Goal: Task Accomplishment & Management: Use online tool/utility

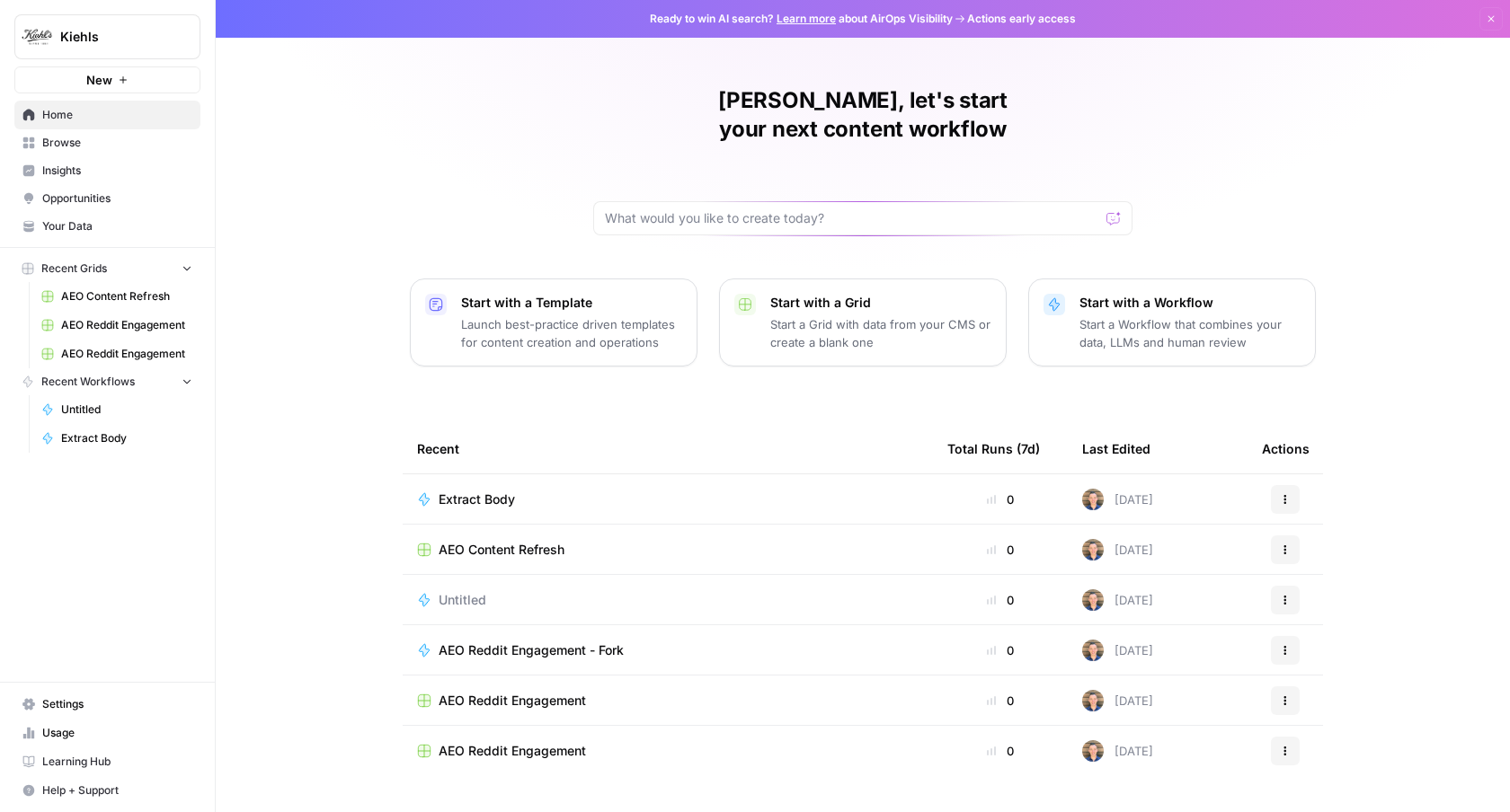
click at [95, 163] on span "Insights" at bounding box center [117, 171] width 150 height 16
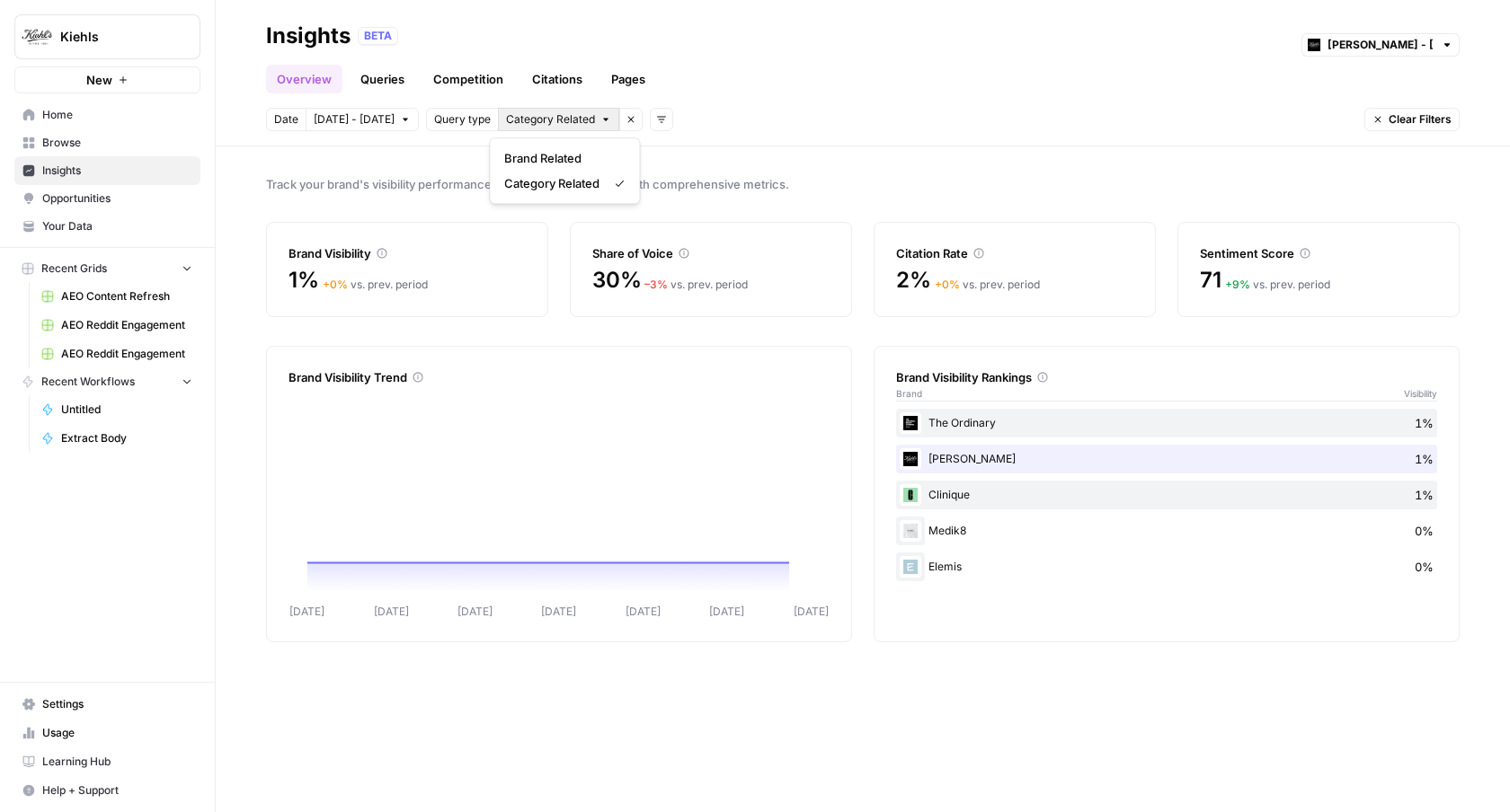
click at [514, 121] on span "Category Related" at bounding box center [550, 120] width 89 height 16
click at [451, 121] on span "Query type" at bounding box center [462, 120] width 57 height 16
click at [656, 118] on icon "button" at bounding box center [661, 120] width 11 height 11
click at [686, 164] on span "Topic" at bounding box center [677, 158] width 47 height 18
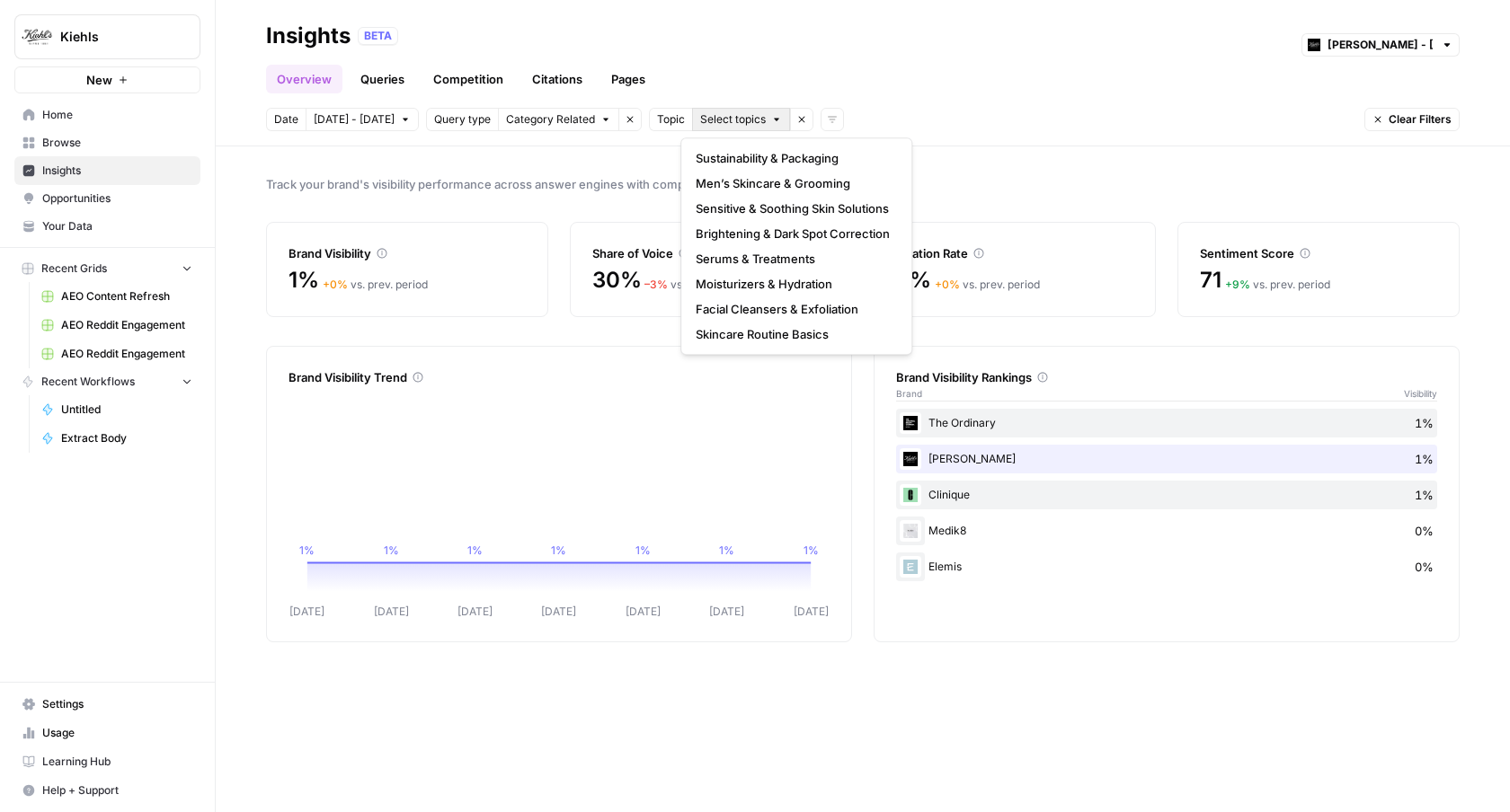
click at [702, 120] on span "Select topics" at bounding box center [732, 120] width 66 height 16
click at [868, 94] on header "Insights BETA Kiehl's - UK Overview Queries Competition Citations Pages Date Se…" at bounding box center [863, 73] width 1294 height 147
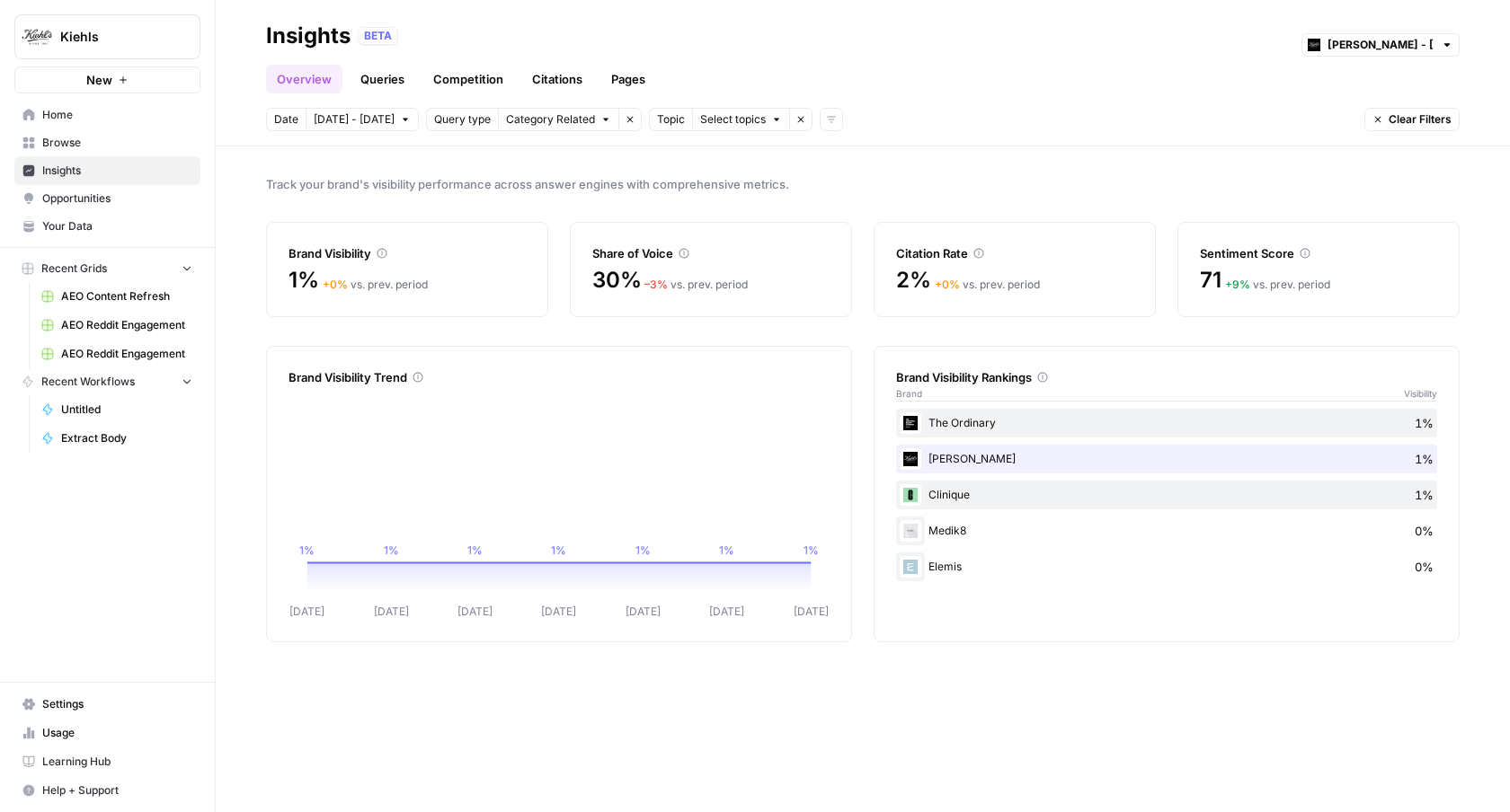
click at [1147, 78] on div "Overview Queries Competition Citations Pages" at bounding box center [862, 72] width 1193 height 43
click at [755, 123] on button "Select topics" at bounding box center [740, 120] width 98 height 23
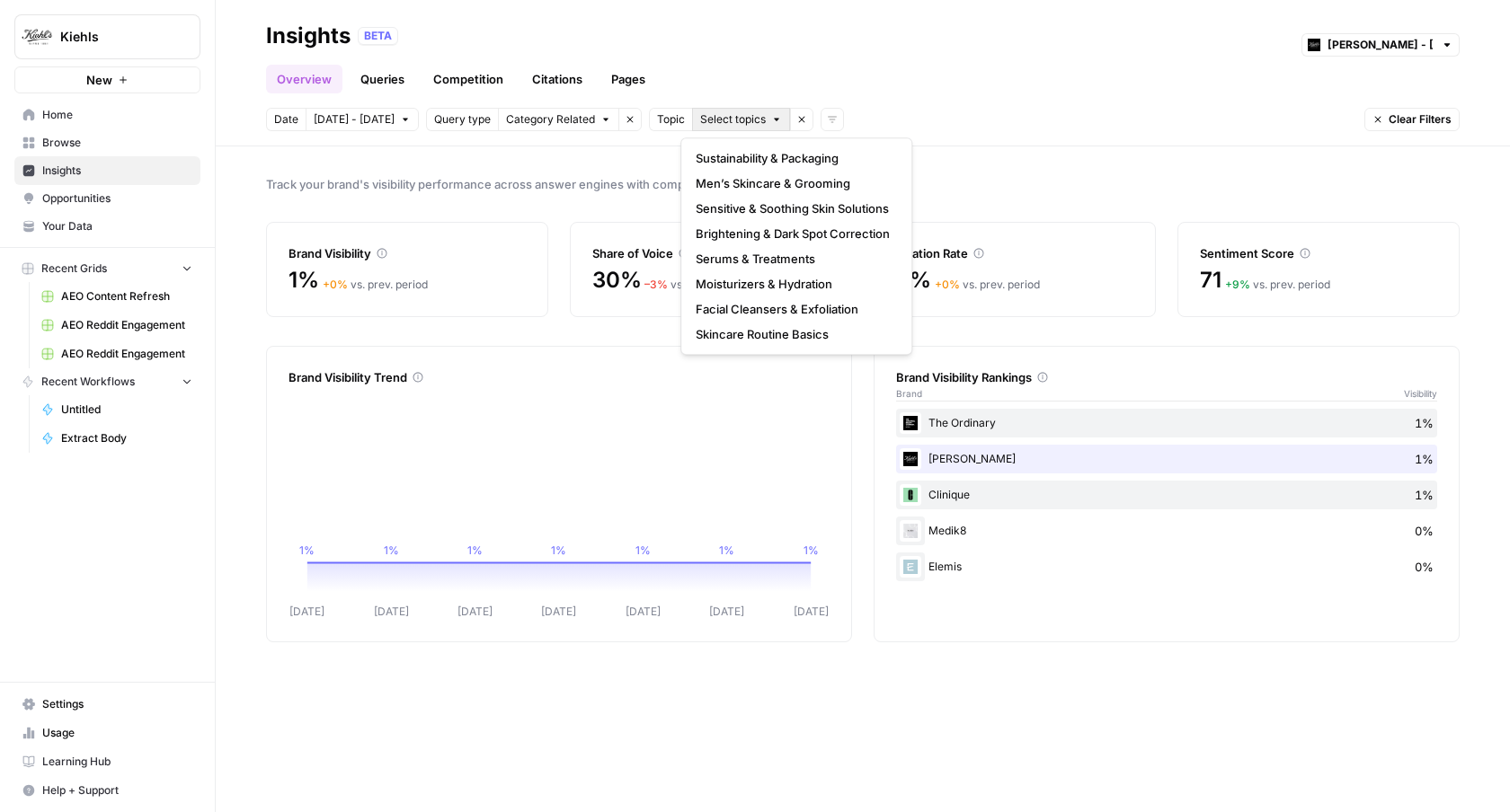
click at [748, 119] on span "Select topics" at bounding box center [732, 120] width 66 height 16
click at [1078, 162] on div "Track your brand's visibility performance across answer engines with comprehens…" at bounding box center [863, 479] width 1294 height 665
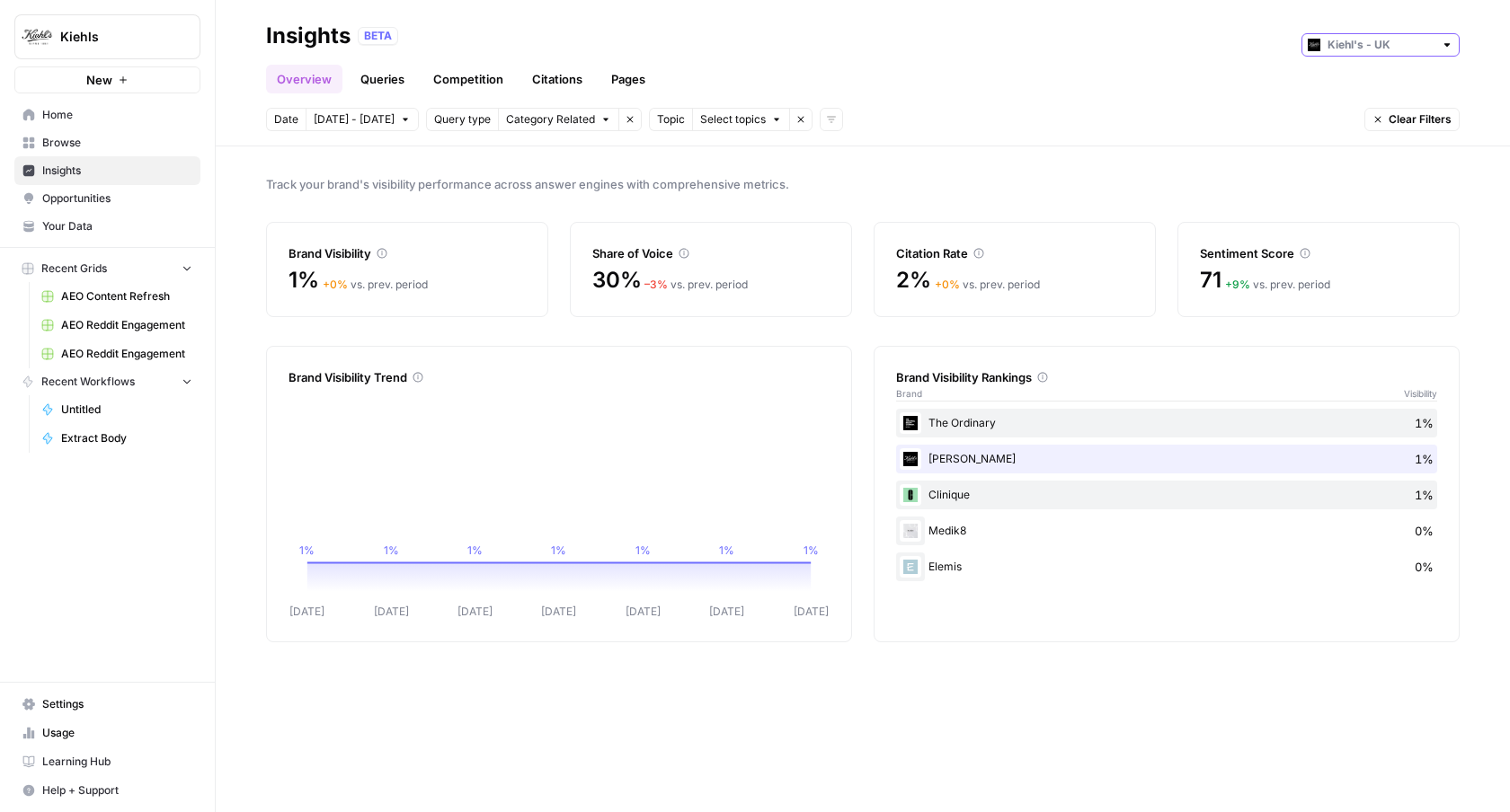
click at [1349, 48] on input "text" at bounding box center [1380, 45] width 106 height 18
type input "Kiehl's - UK"
click at [1149, 104] on header "Insights BETA Kiehl's - UK Overview Queries Competition Citations Pages Date Se…" at bounding box center [863, 73] width 1294 height 147
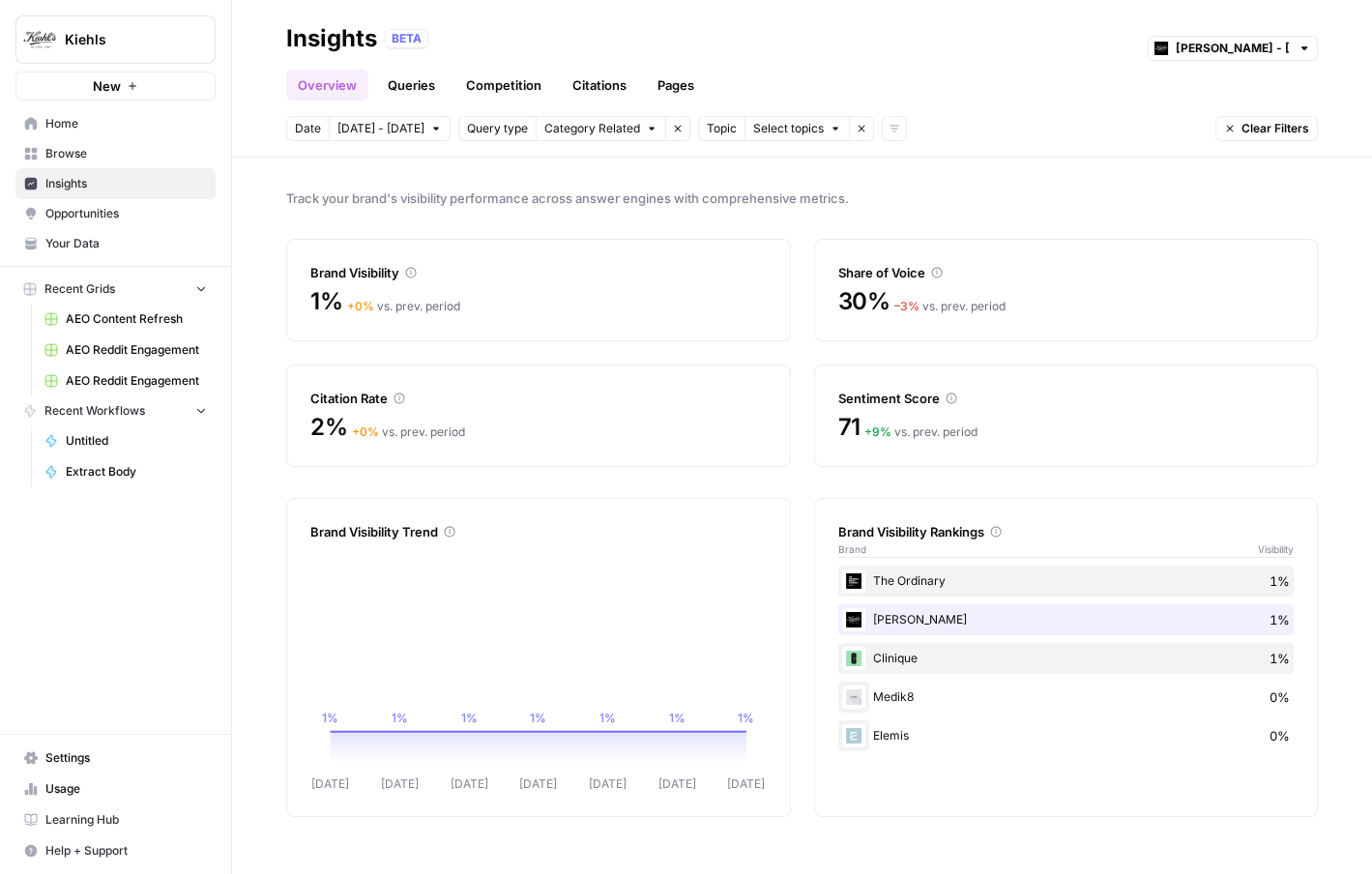
click at [385, 89] on link "Queries" at bounding box center [411, 85] width 71 height 31
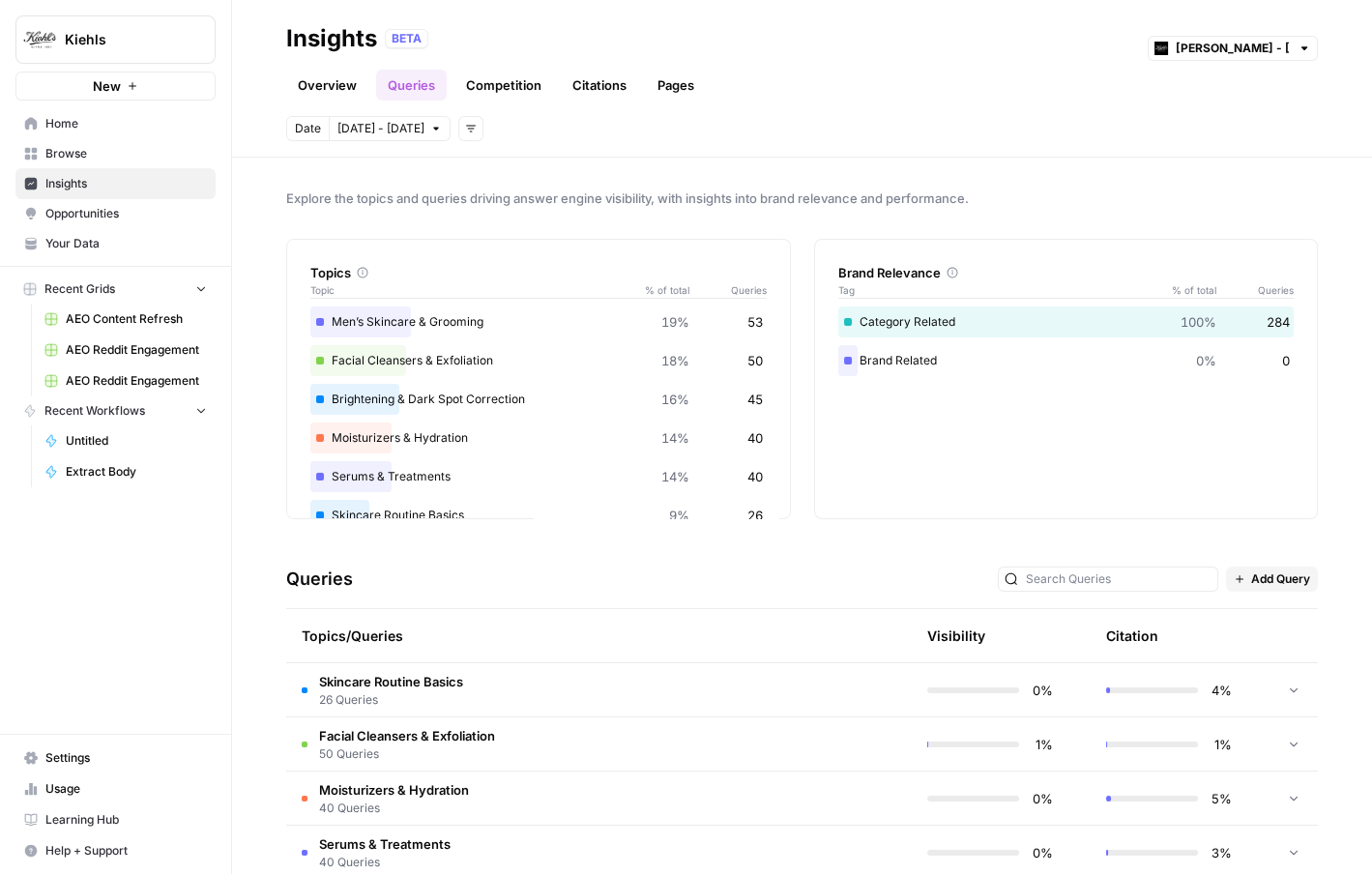
click at [526, 88] on link "Competition" at bounding box center [504, 85] width 99 height 31
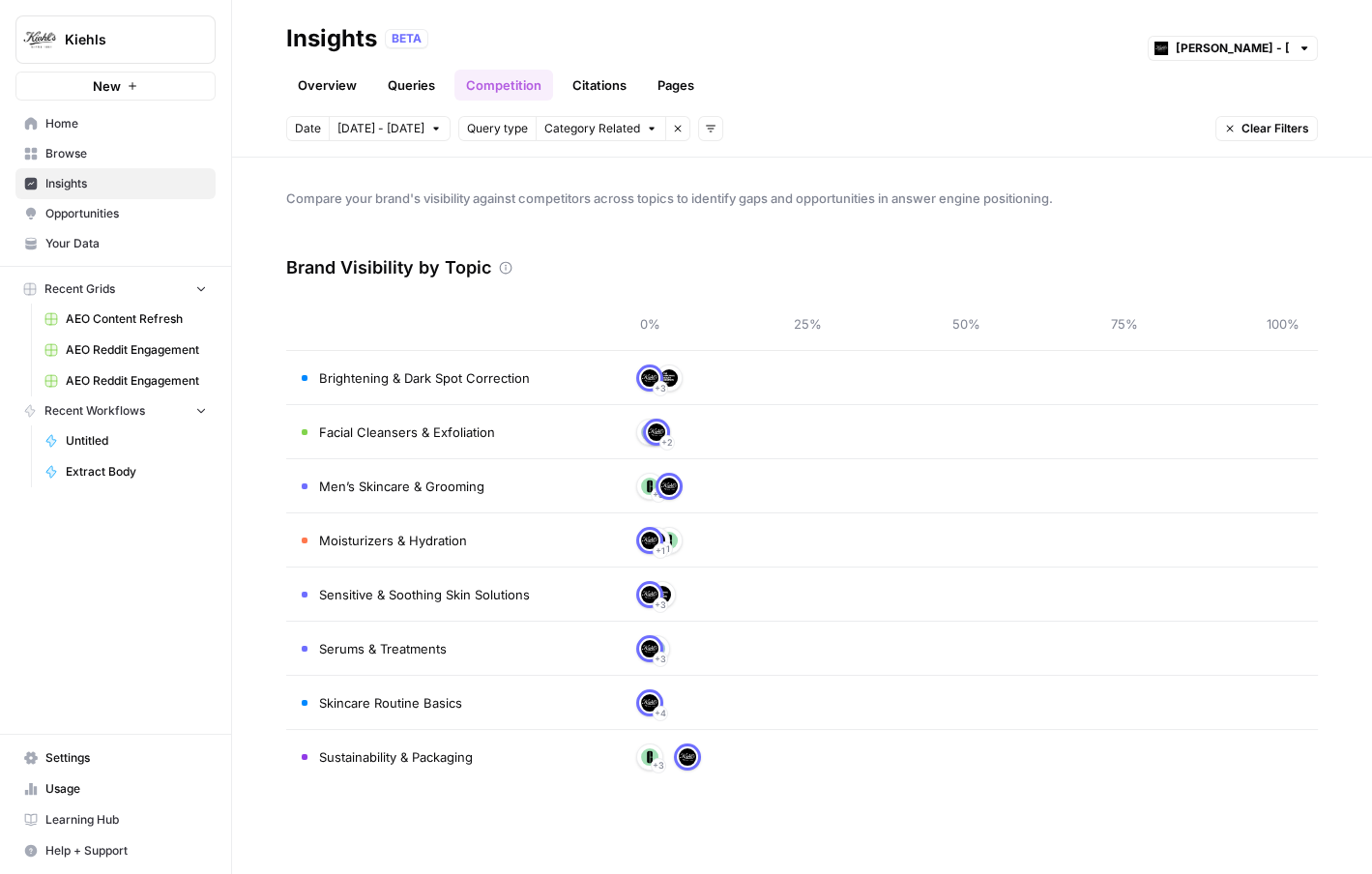
click at [586, 76] on link "Citations" at bounding box center [600, 85] width 78 height 31
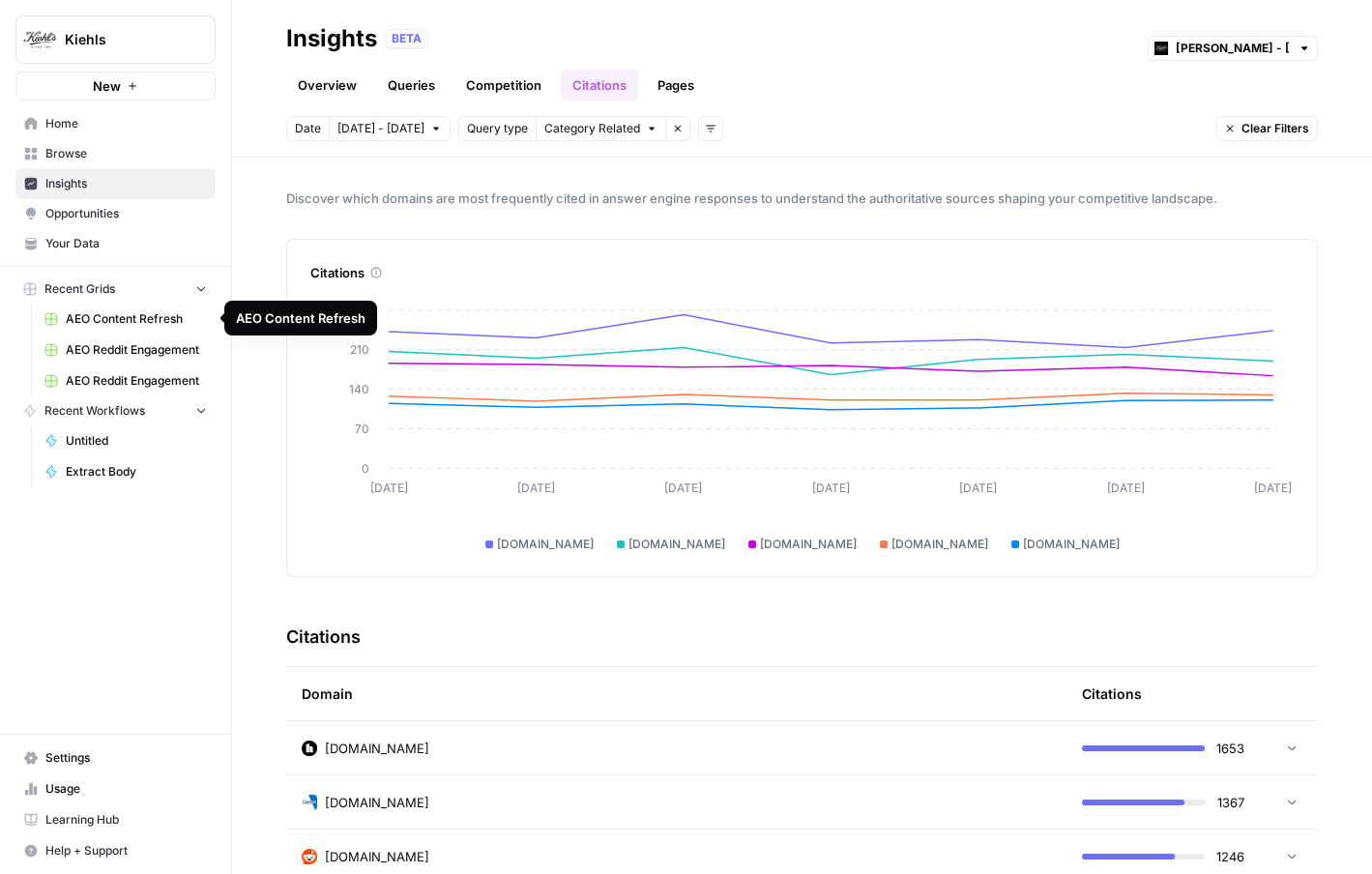
click at [170, 320] on span "AEO Content Refresh" at bounding box center [137, 319] width 141 height 17
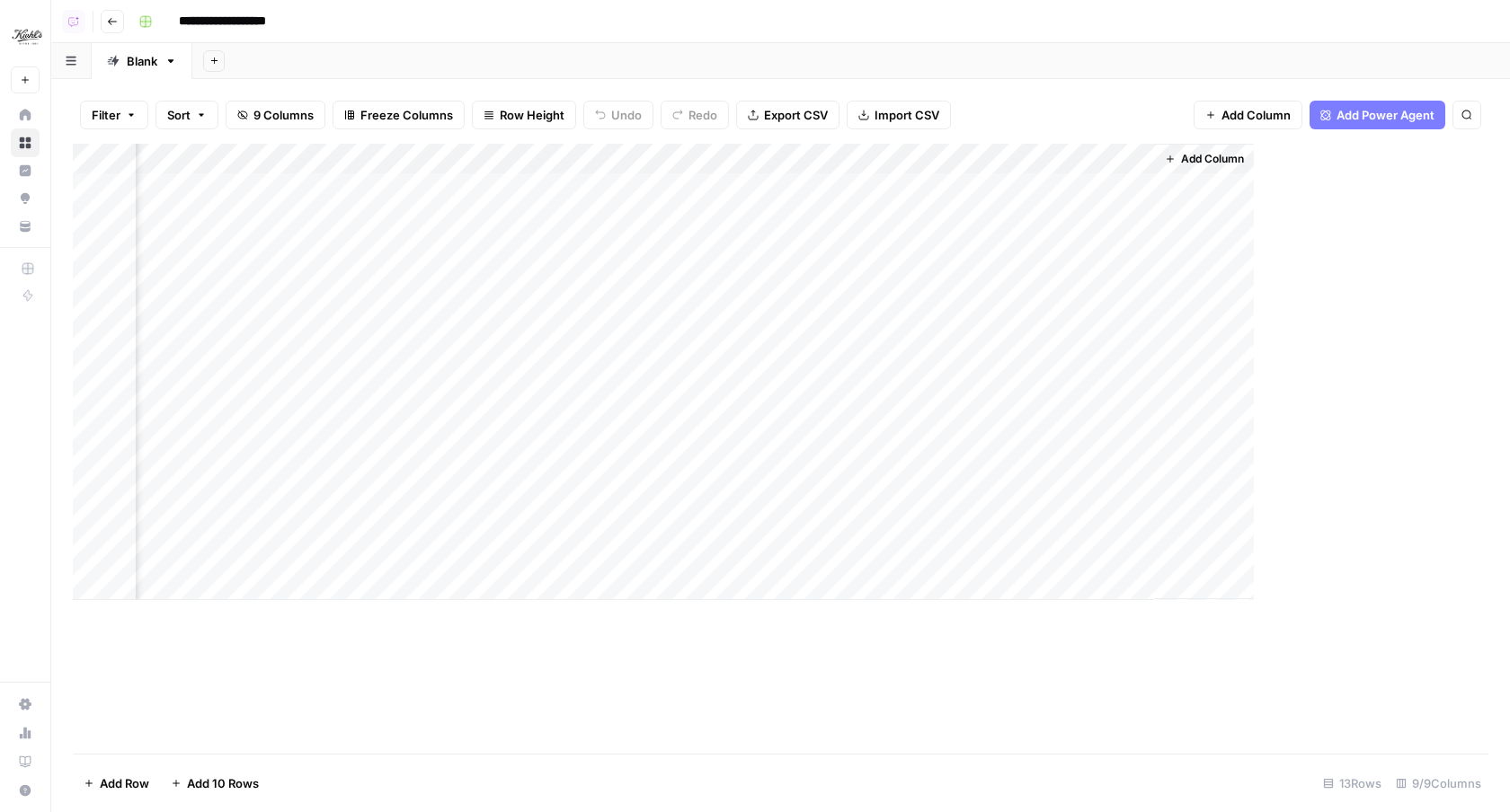
scroll to position [0, 343]
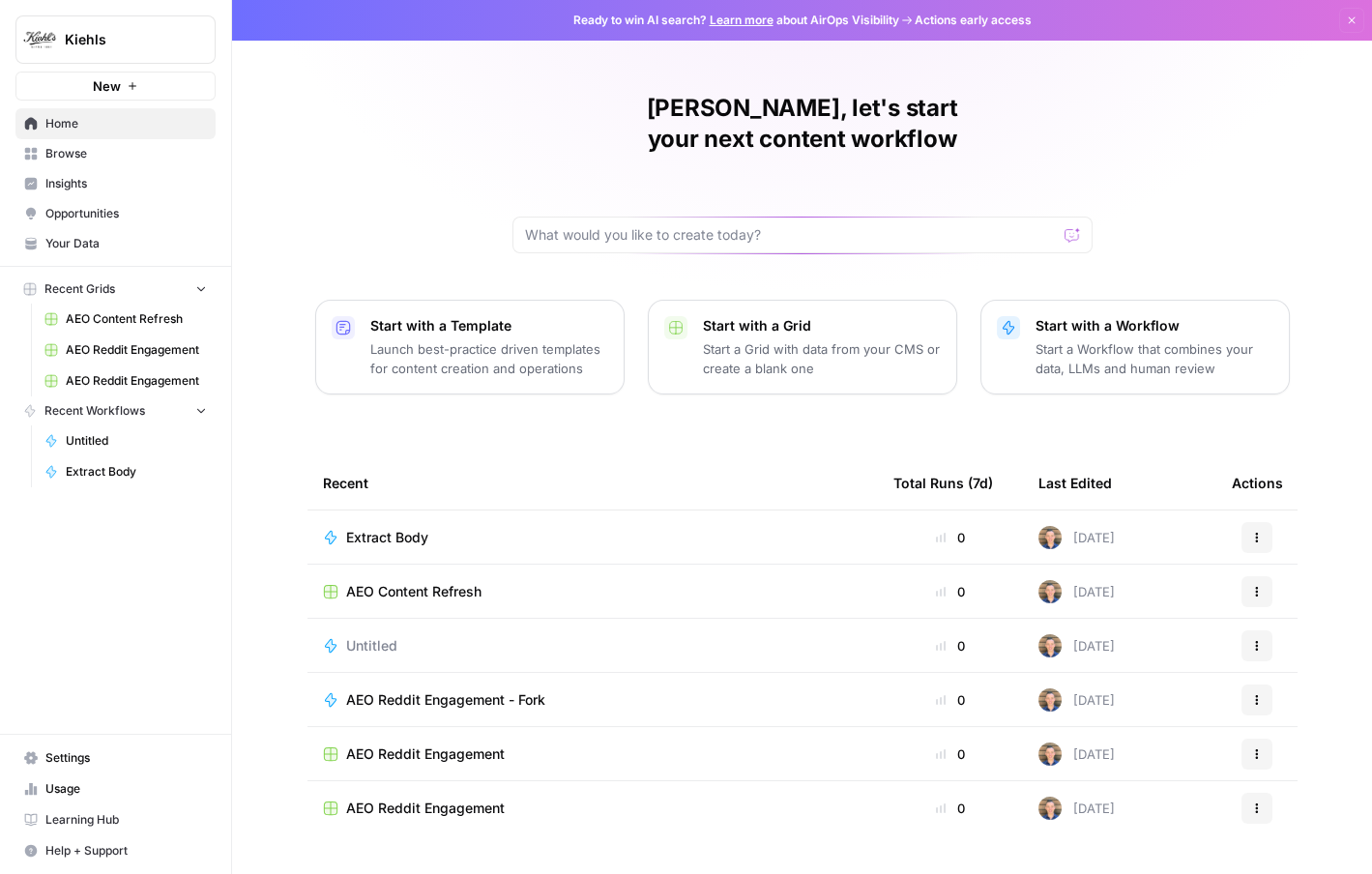
click at [185, 41] on div "Kiehls" at bounding box center [137, 40] width 144 height 19
type input "gong"
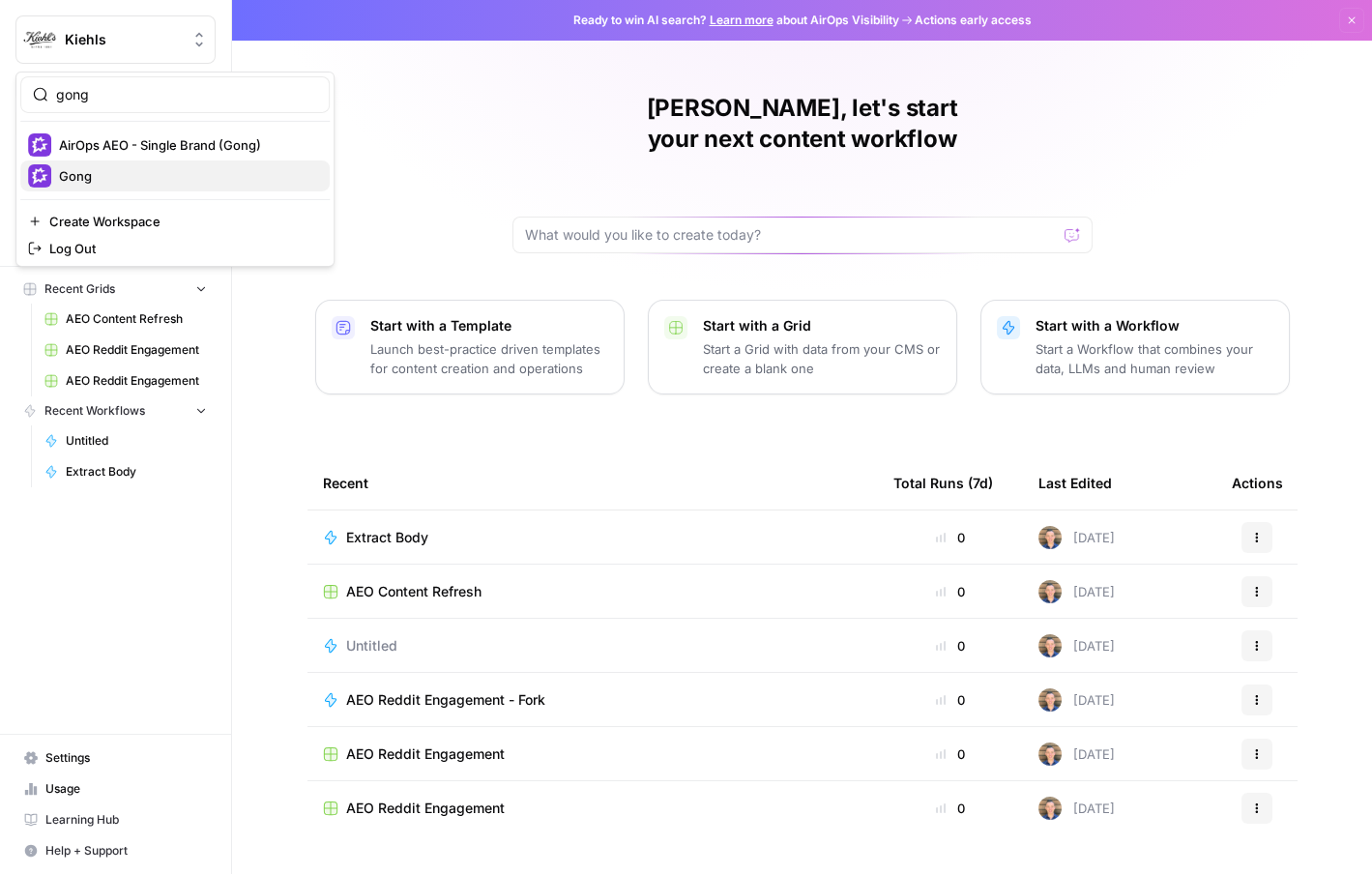
click button "Gong" at bounding box center [174, 176] width 309 height 31
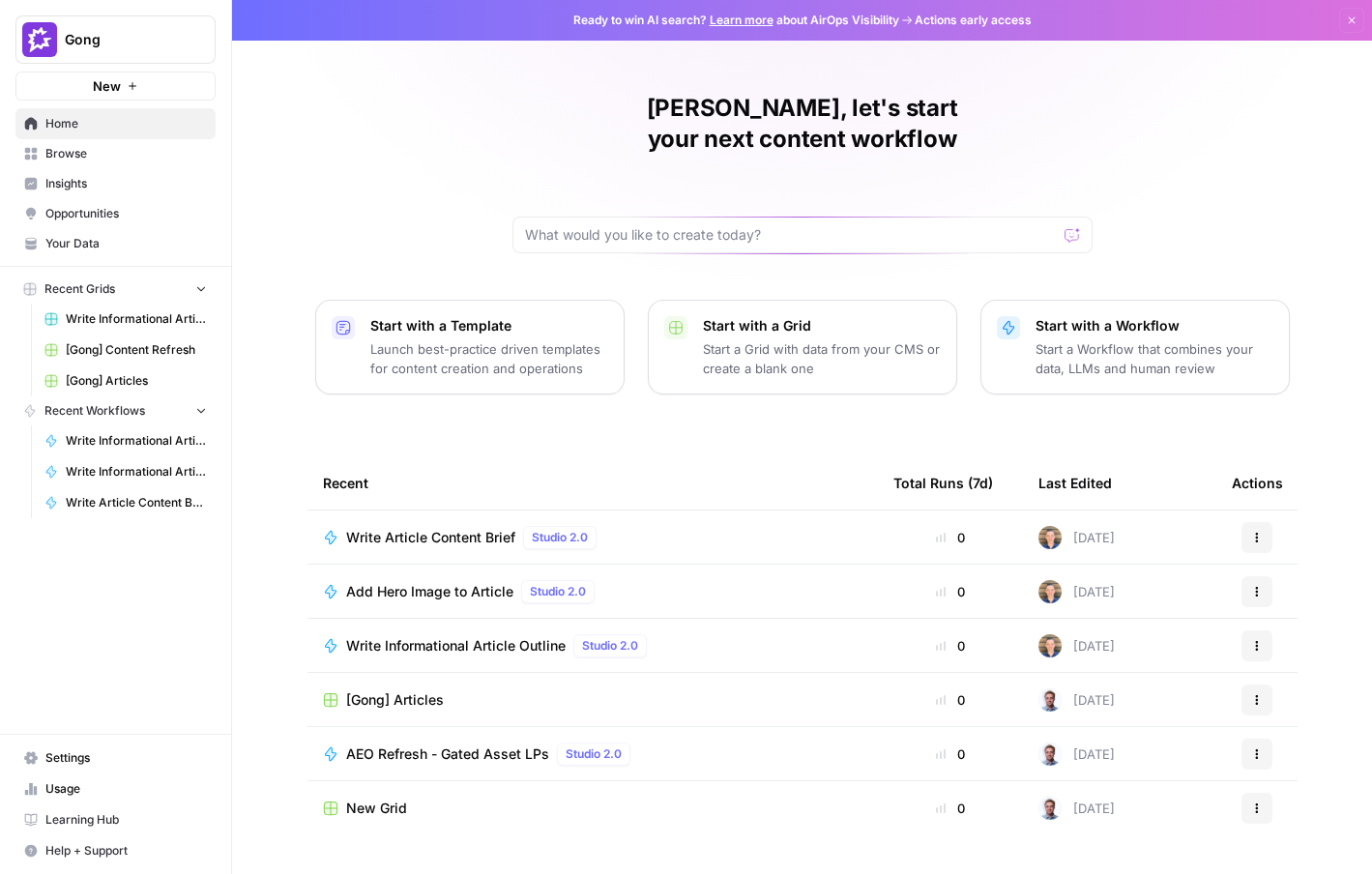
click at [139, 346] on span "[Gong] Content Refresh" at bounding box center [137, 350] width 141 height 17
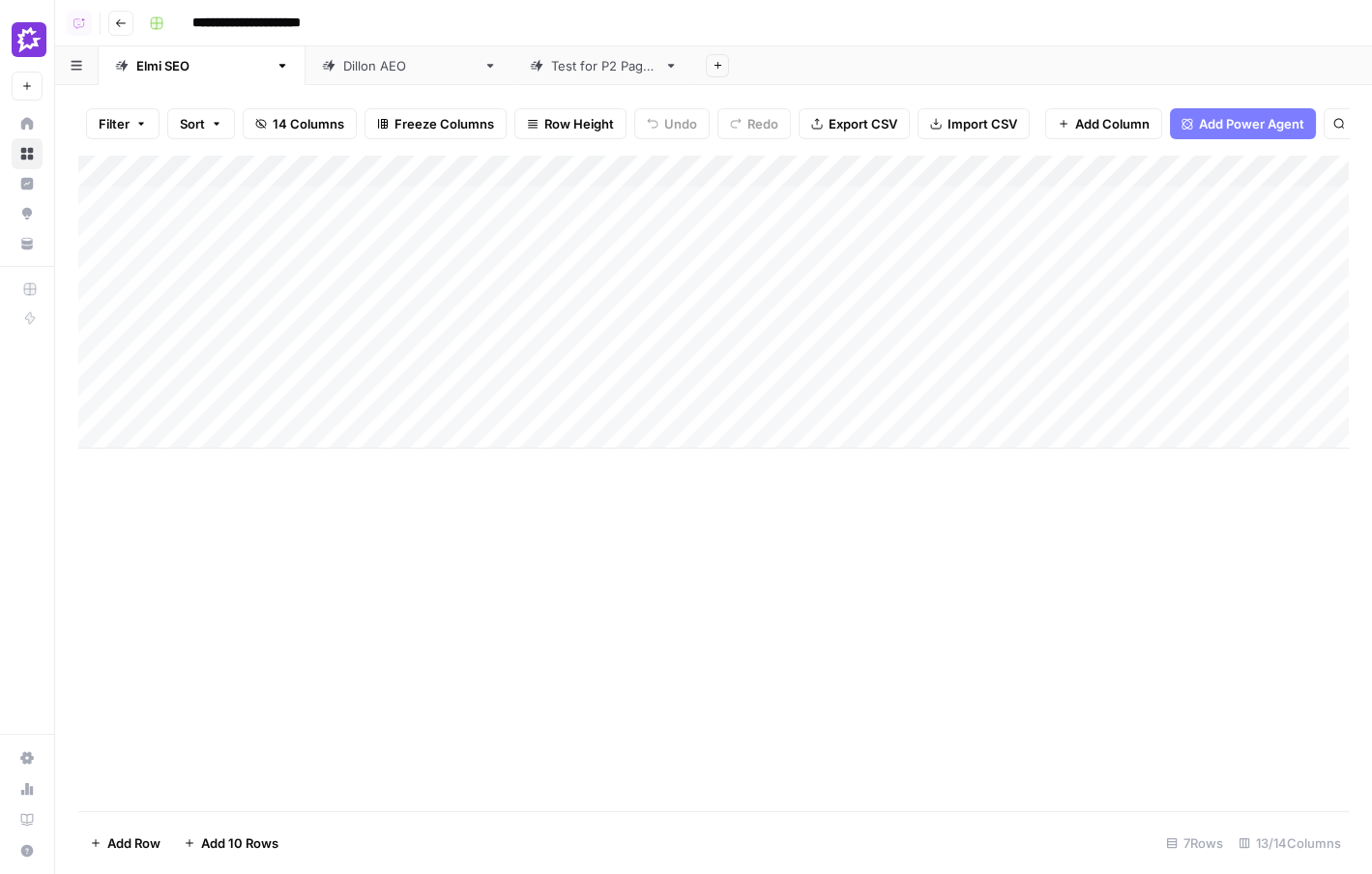
click at [126, 34] on button "Go back" at bounding box center [121, 23] width 25 height 25
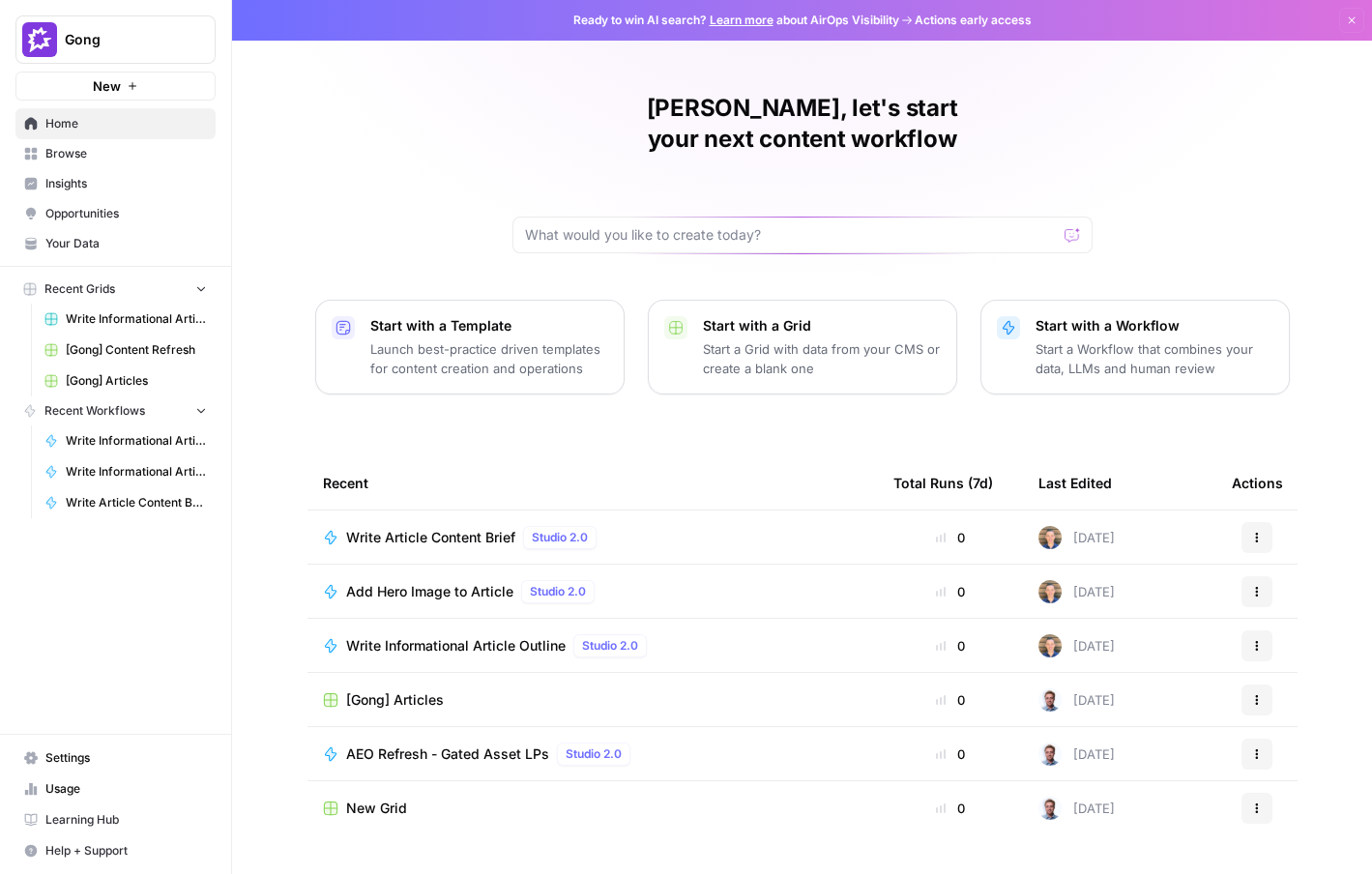
click at [153, 374] on span "[Gong] Articles" at bounding box center [137, 381] width 141 height 17
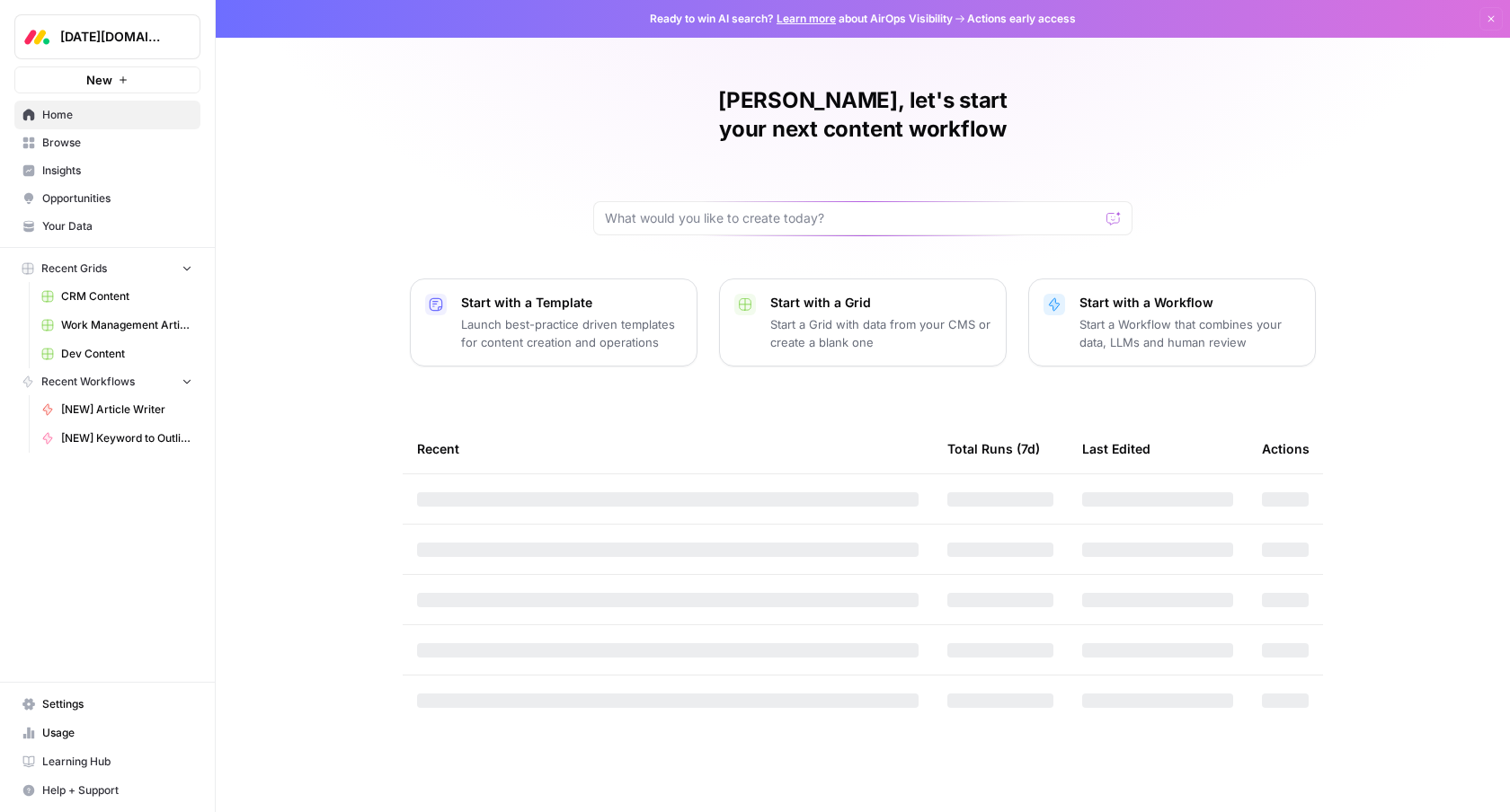
click at [86, 222] on span "Your Data" at bounding box center [117, 227] width 150 height 16
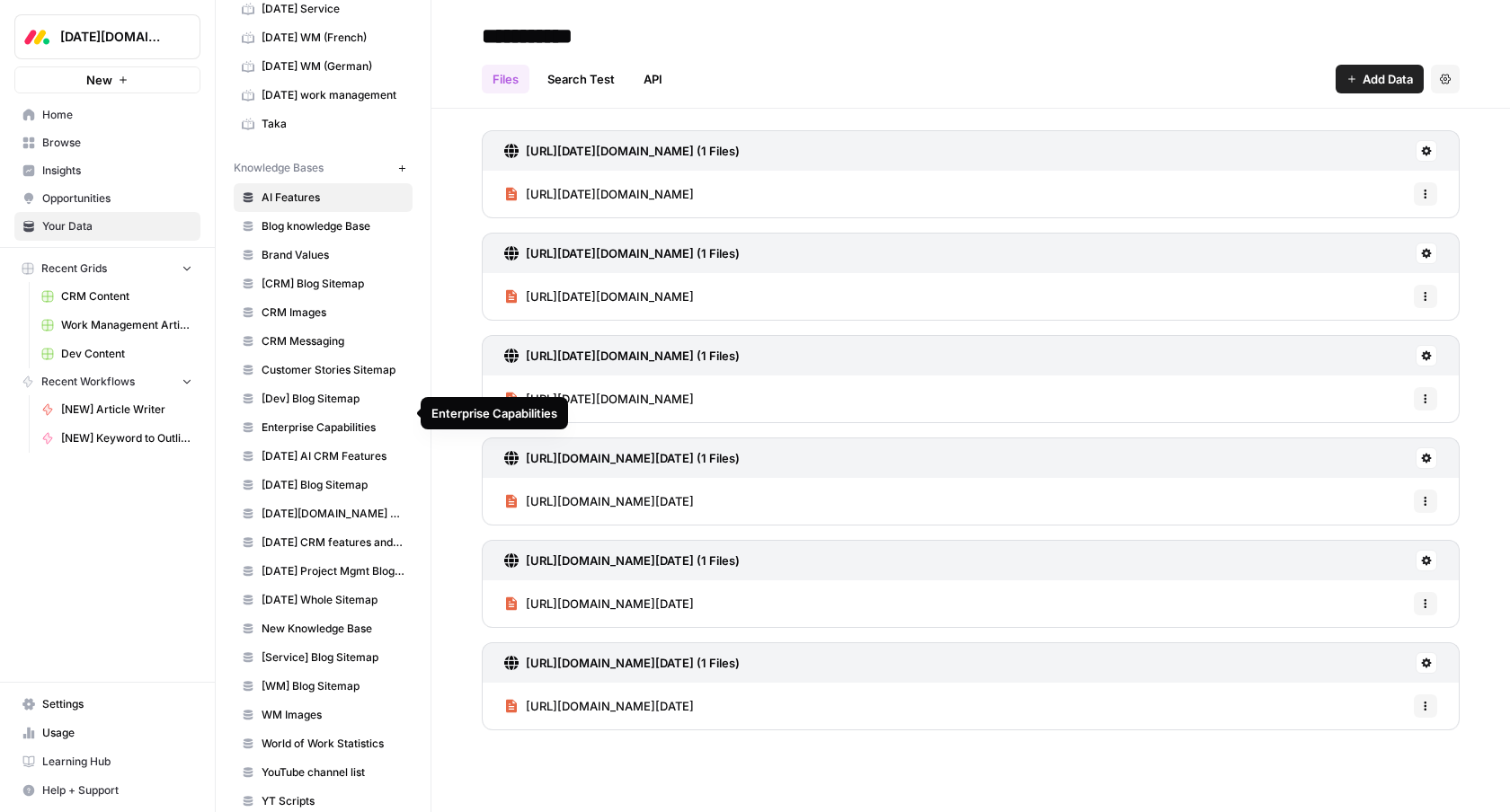
scroll to position [167, 0]
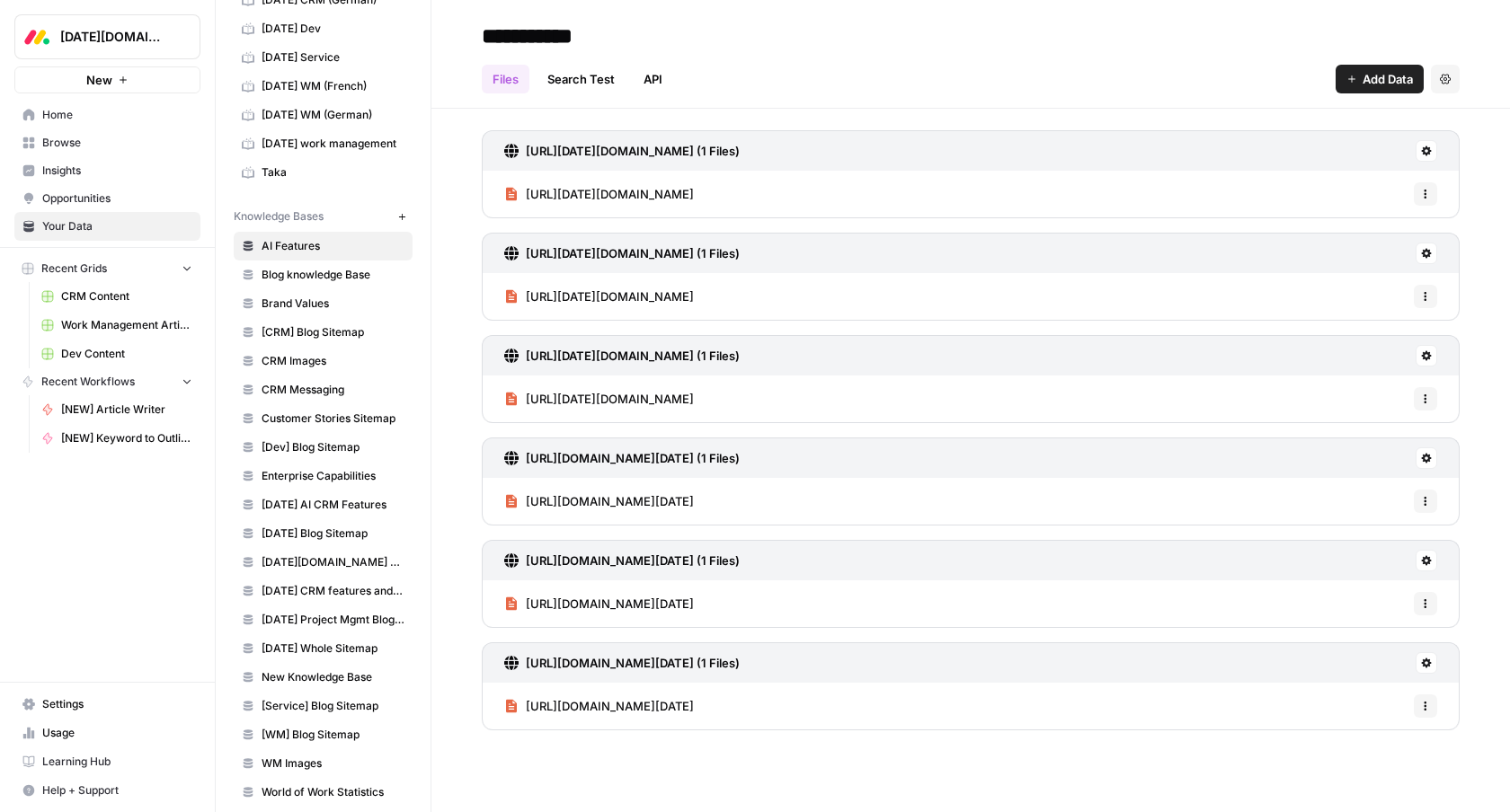
click at [82, 128] on link "Home" at bounding box center [107, 115] width 186 height 29
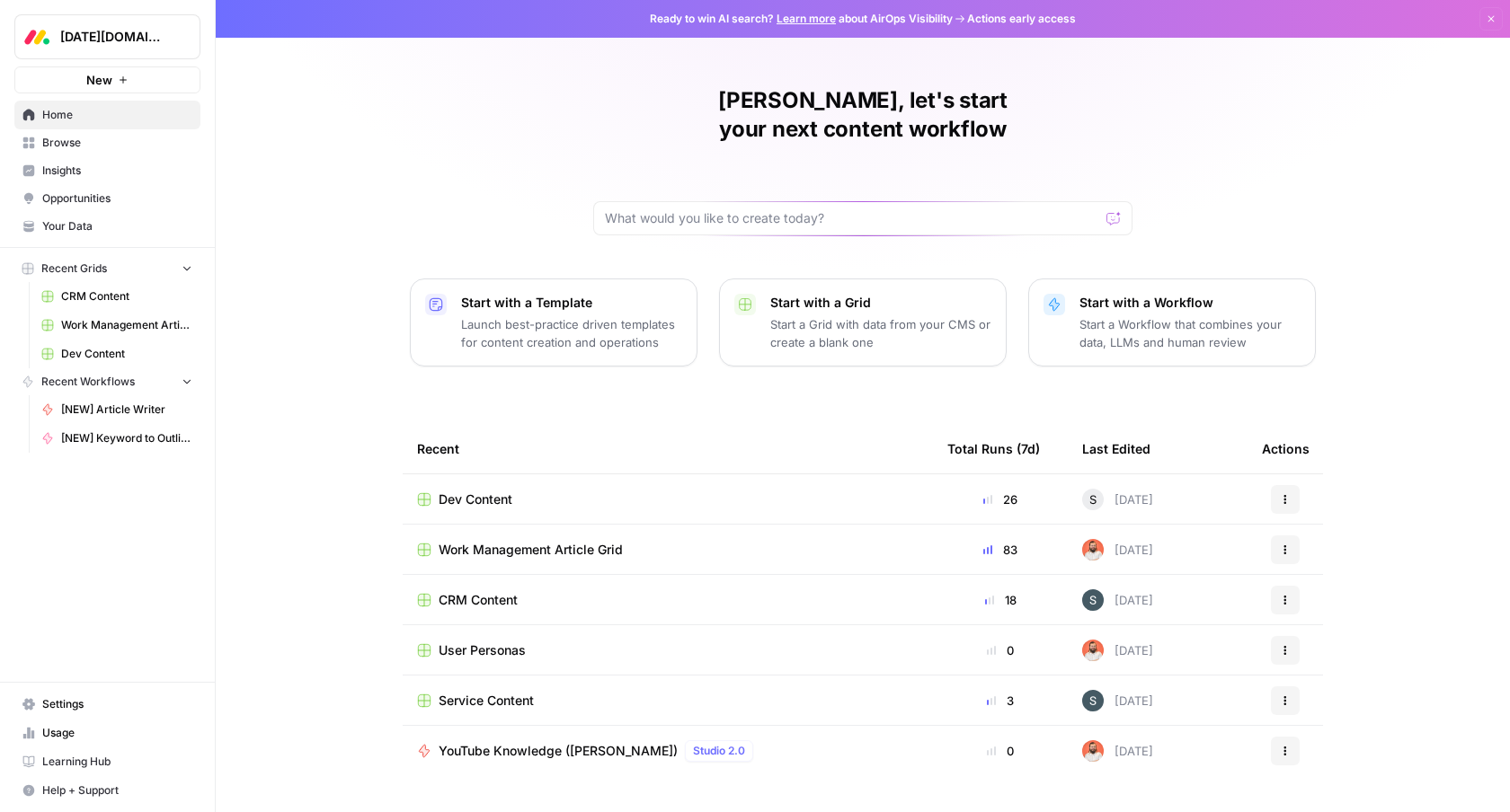
click at [565, 541] on span "Work Management Article Grid" at bounding box center [530, 550] width 185 height 18
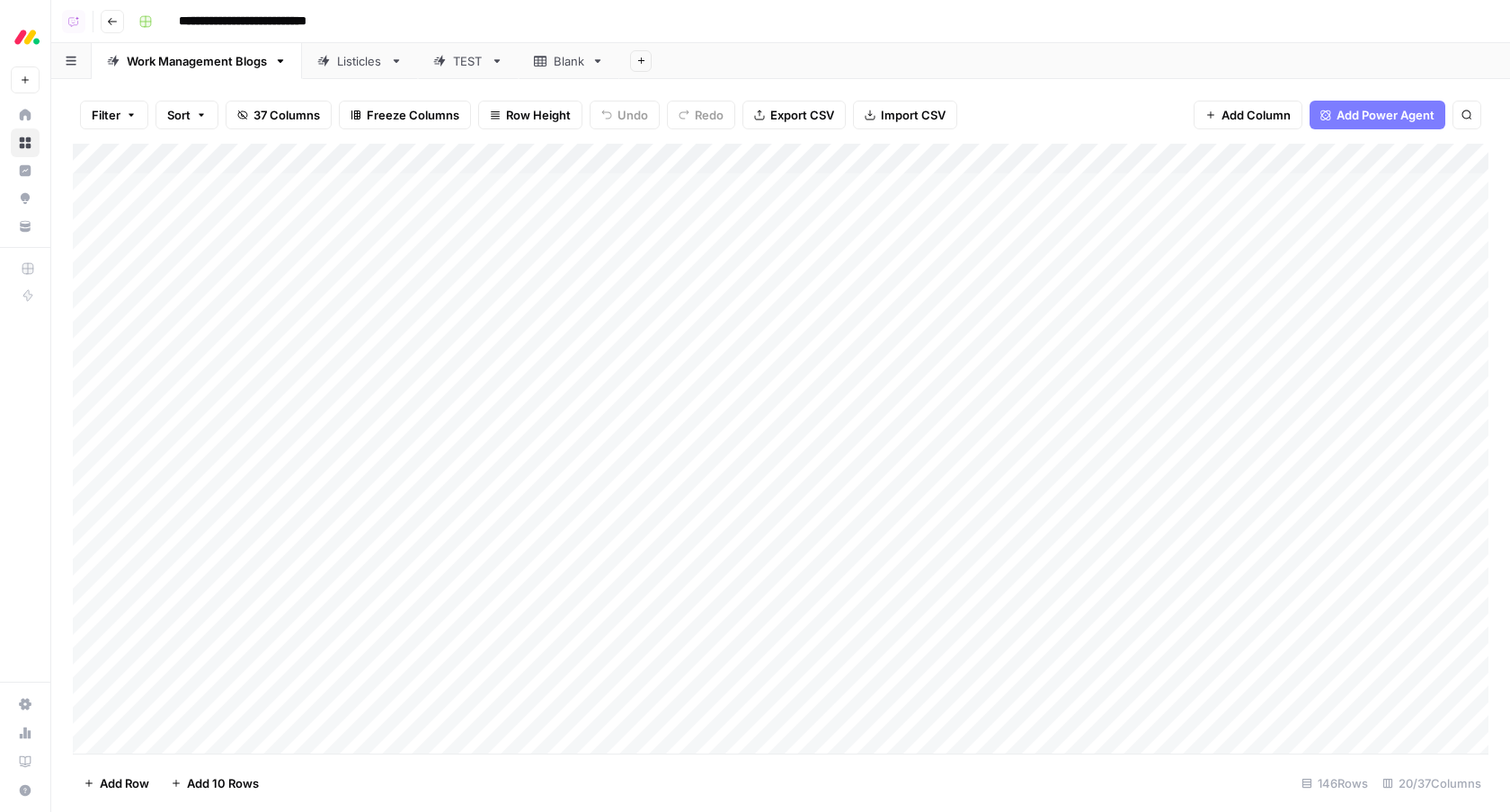
click at [998, 163] on div "Add Column" at bounding box center [781, 449] width 1415 height 611
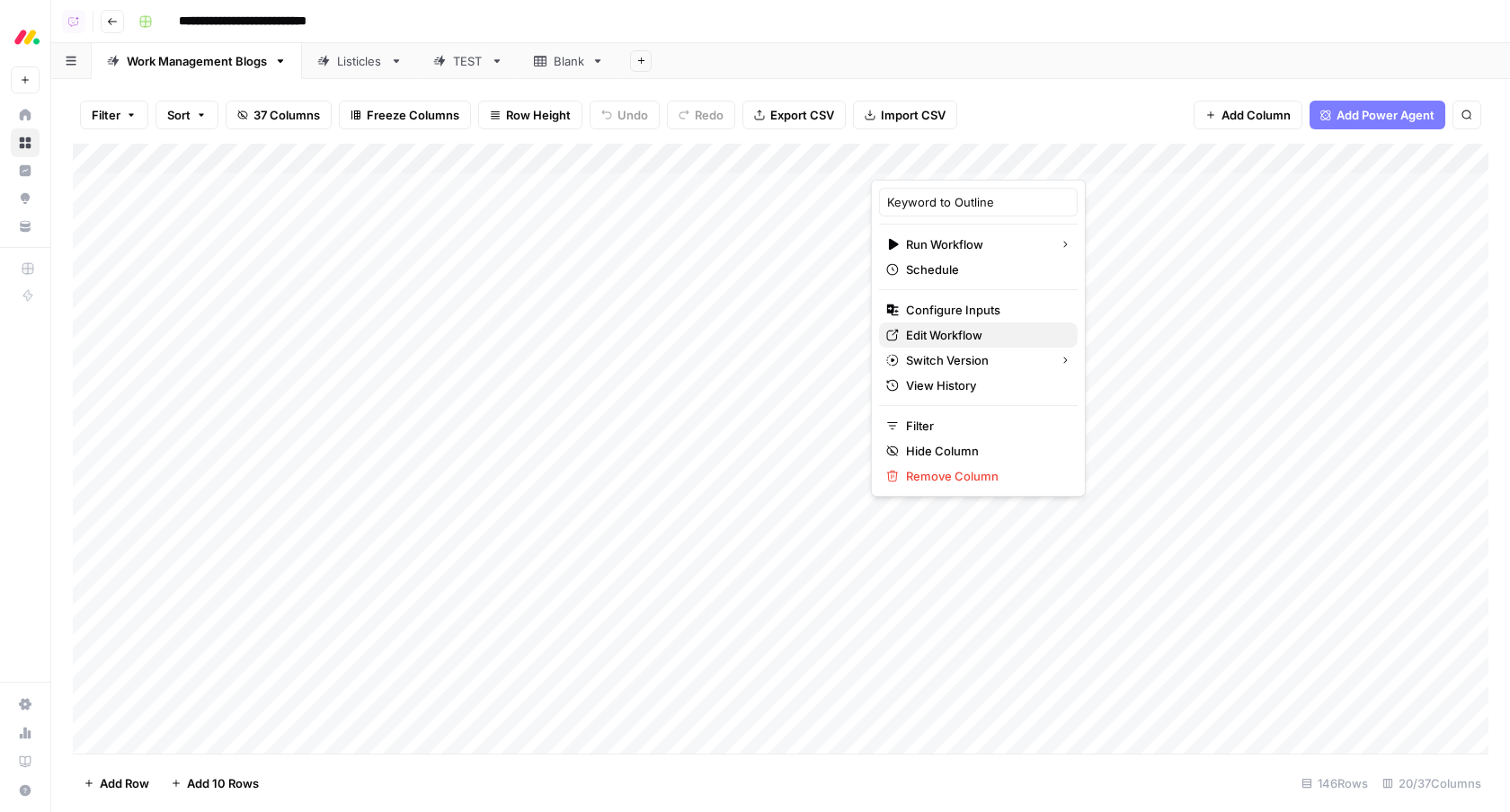
click at [963, 332] on span "Edit Workflow" at bounding box center [984, 335] width 158 height 18
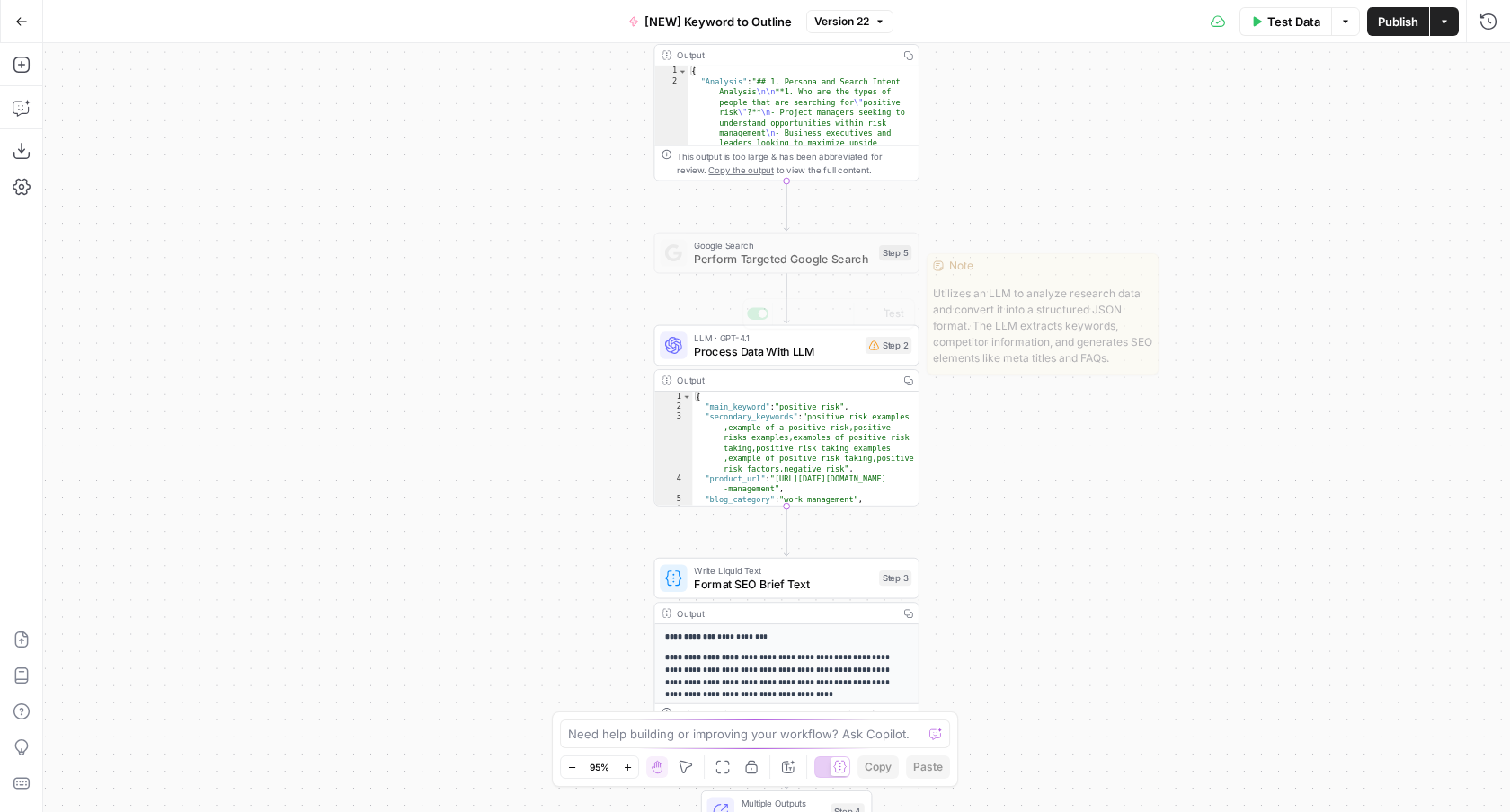
drag, startPoint x: 623, startPoint y: 251, endPoint x: 619, endPoint y: 634, distance: 383.0
click at [619, 634] on div "Workflow Input Settings Inputs Power Agent Create Content Brief from Keyword - …" at bounding box center [776, 428] width 1467 height 769
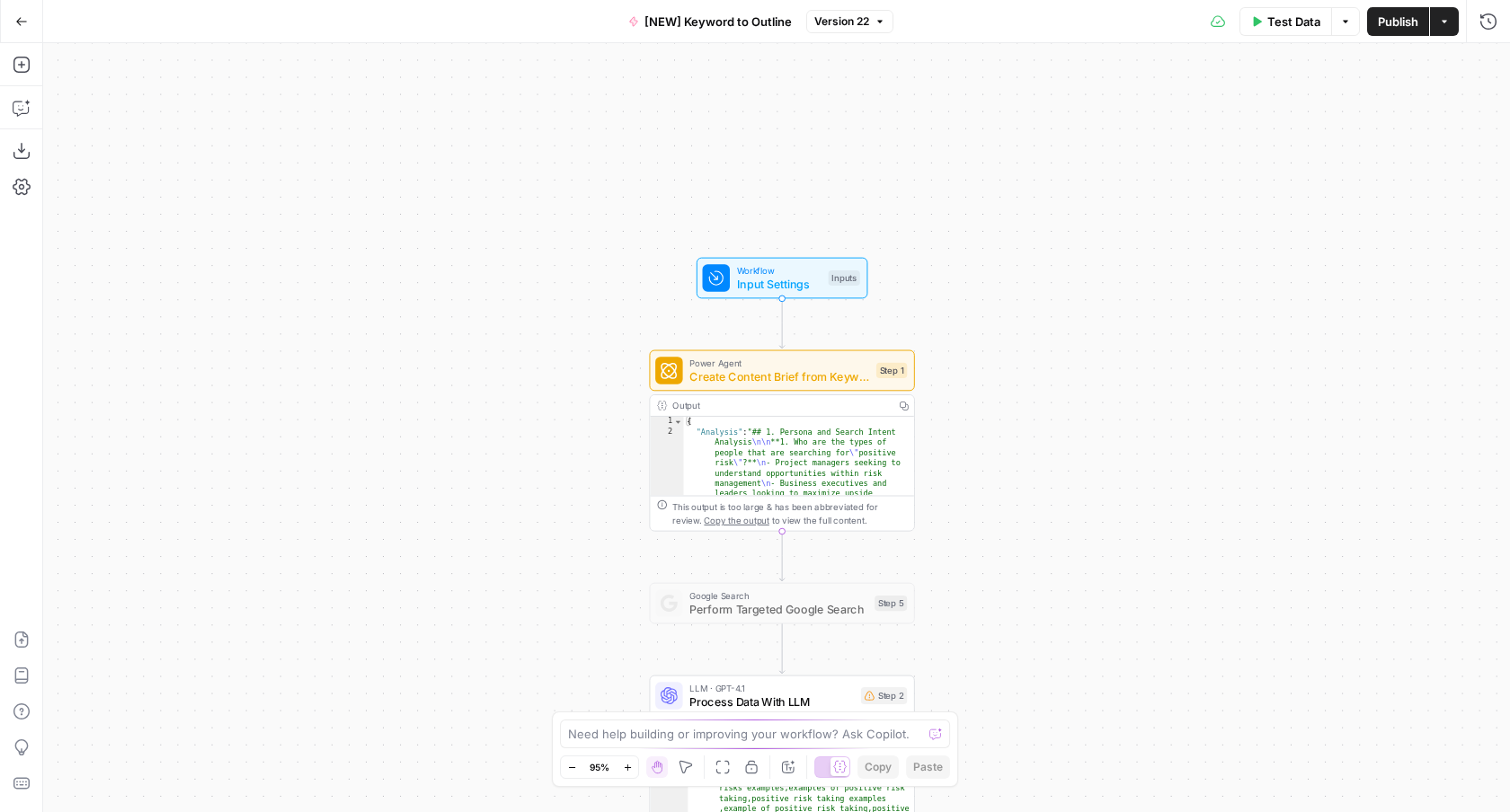
drag, startPoint x: 596, startPoint y: 604, endPoint x: 596, endPoint y: 438, distance: 166.0
click at [596, 438] on div "Workflow Input Settings Inputs Power Agent Create Content Brief from Keyword - …" at bounding box center [776, 428] width 1467 height 769
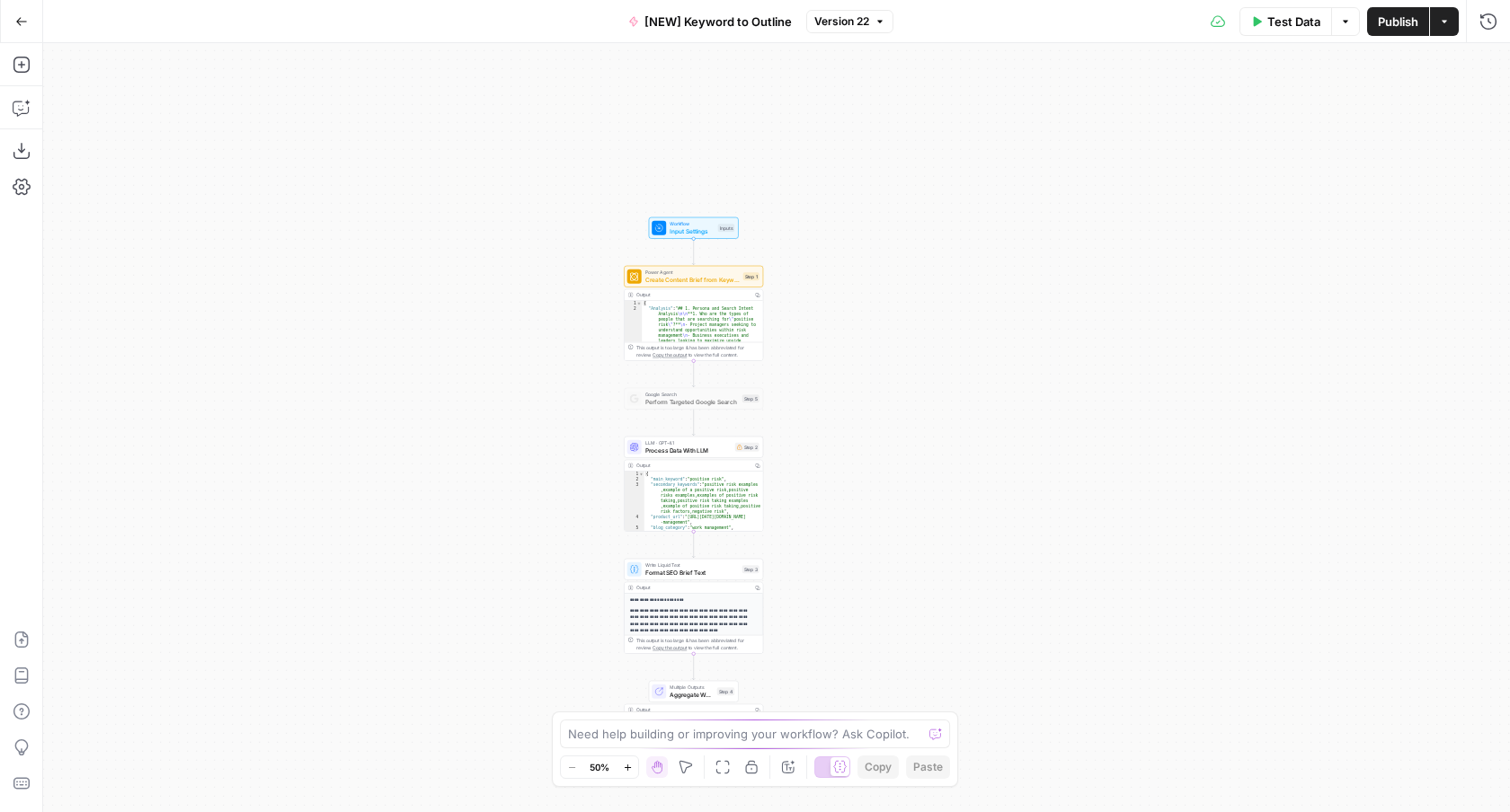
drag, startPoint x: 596, startPoint y: 438, endPoint x: 601, endPoint y: 287, distance: 151.1
click at [601, 287] on div "Workflow Input Settings Inputs Power Agent Create Content Brief from Keyword - …" at bounding box center [776, 428] width 1467 height 769
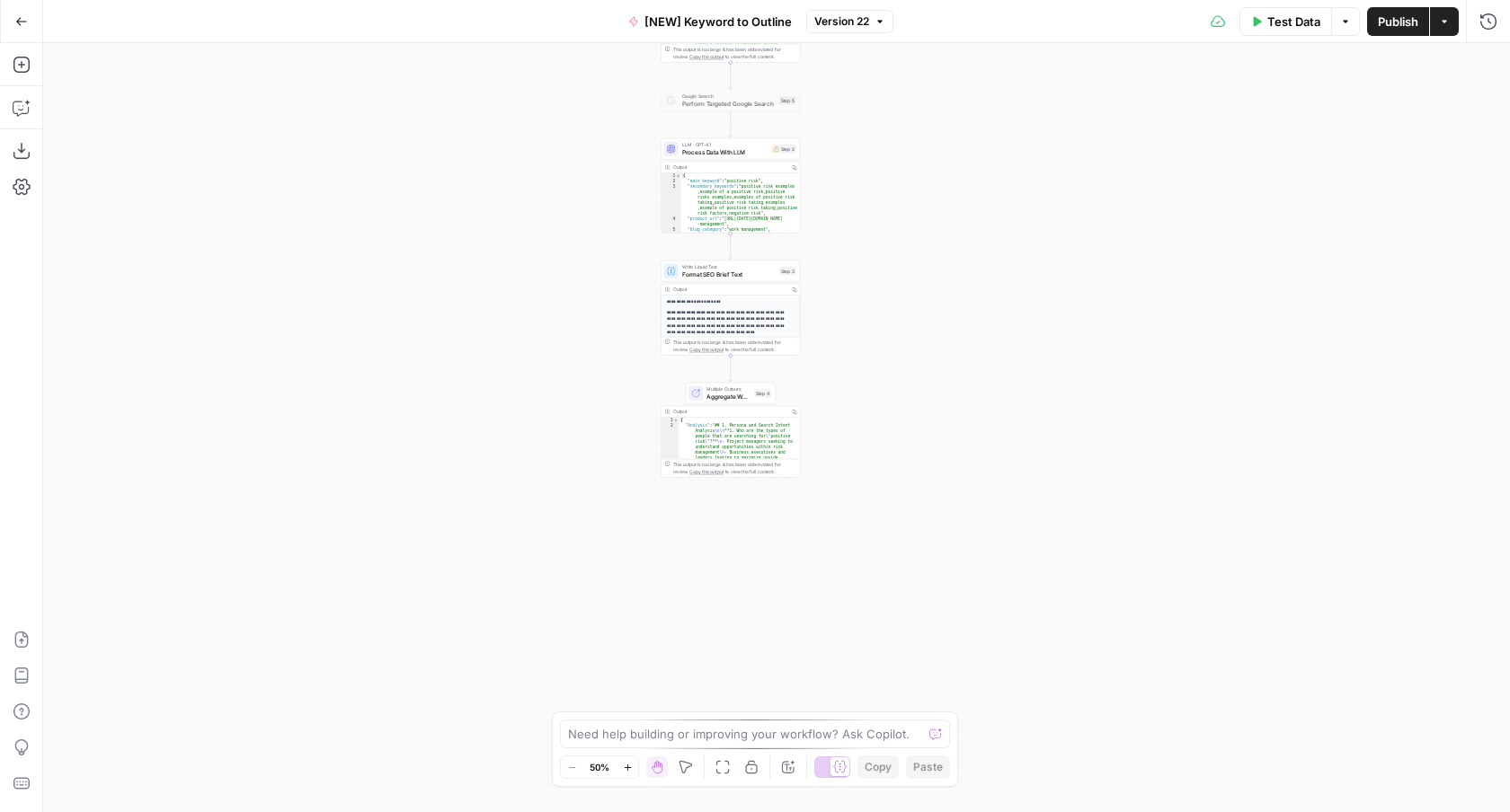
drag, startPoint x: 537, startPoint y: 454, endPoint x: 547, endPoint y: 479, distance: 26.9
click at [547, 479] on div "Workflow Input Settings Inputs Power Agent Create Content Brief from Keyword - …" at bounding box center [776, 428] width 1467 height 769
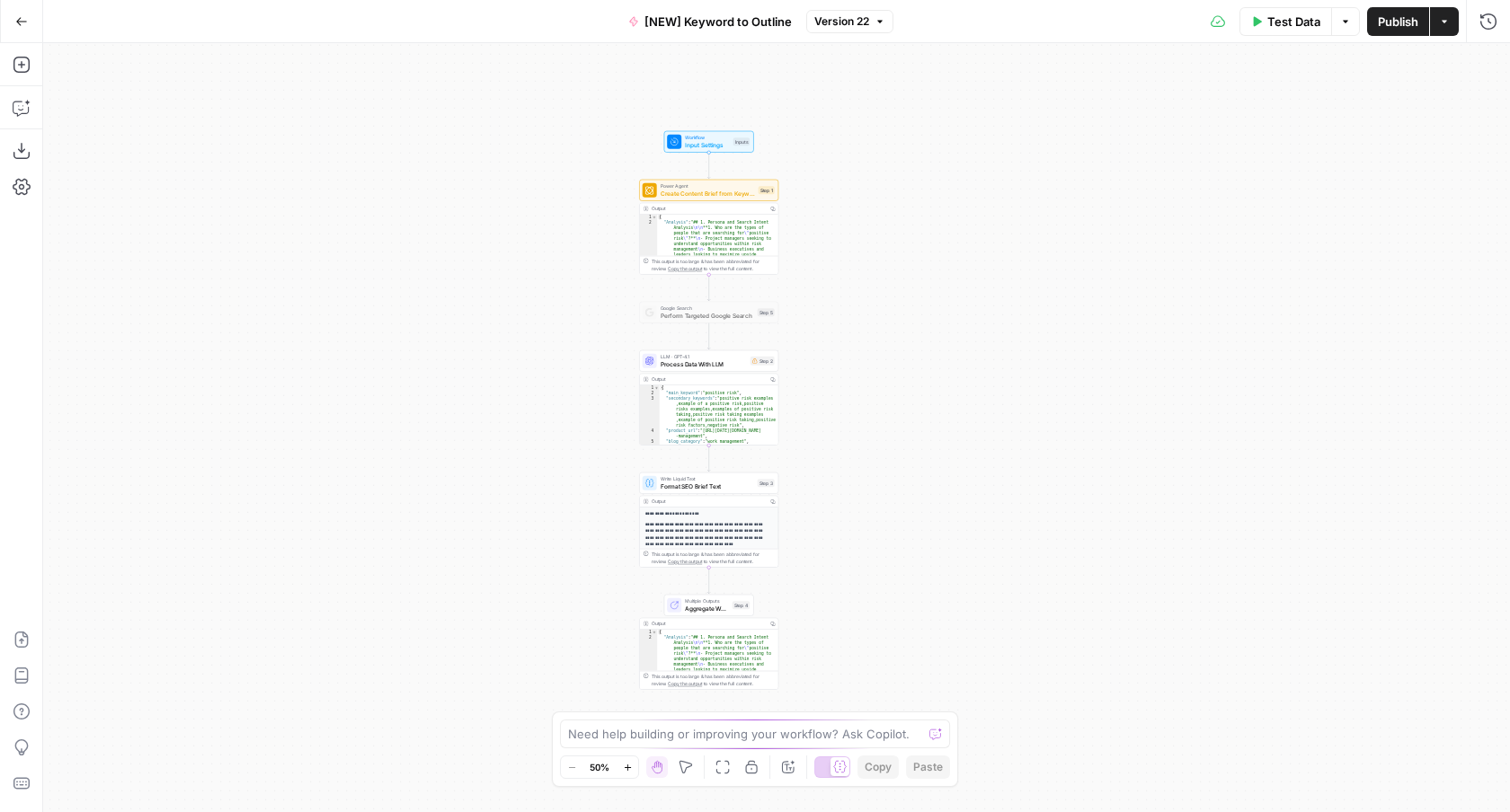
click at [23, 20] on icon "button" at bounding box center [22, 22] width 13 height 13
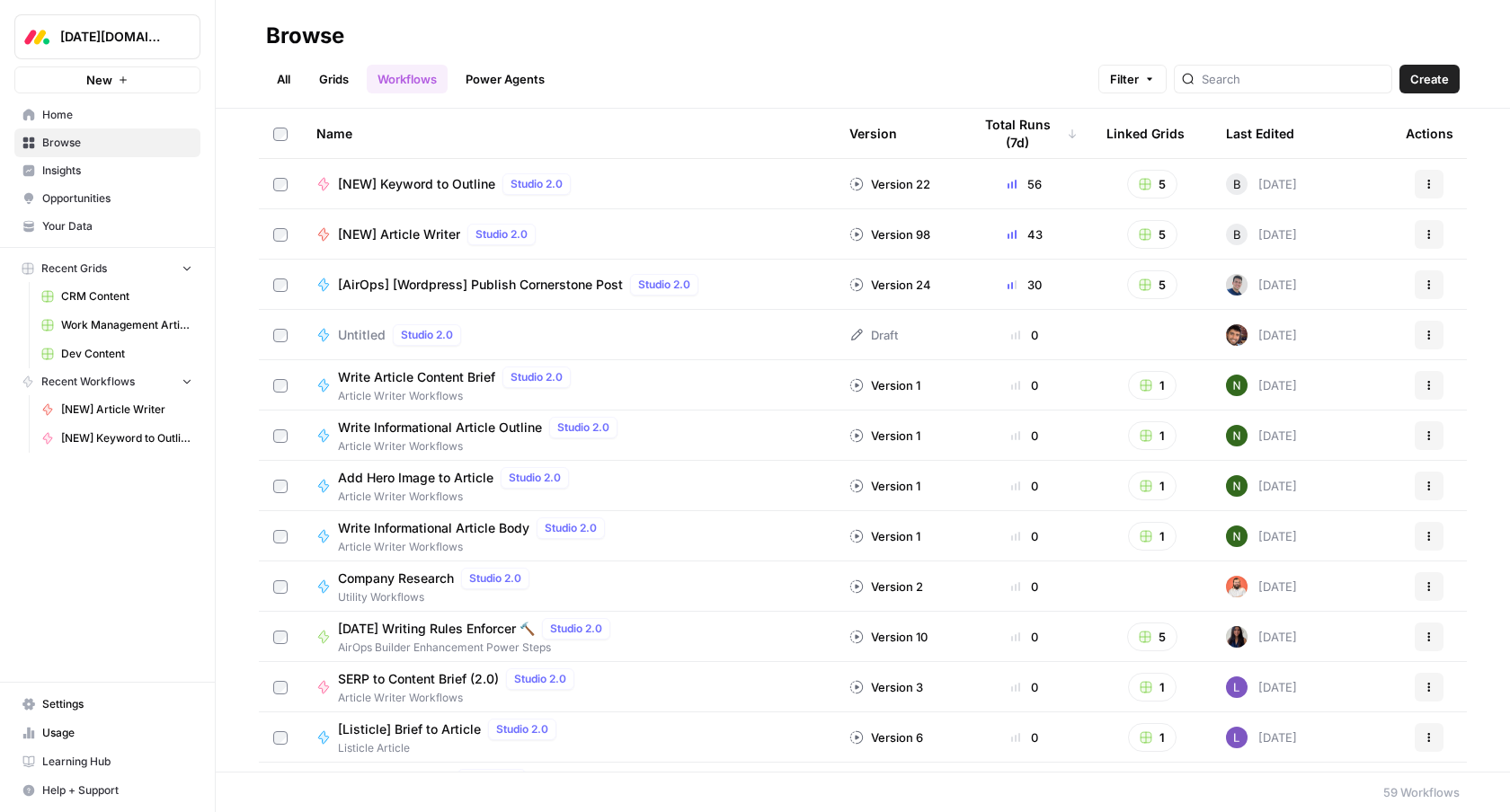
click at [434, 235] on span "[NEW] Article Writer" at bounding box center [399, 234] width 122 height 18
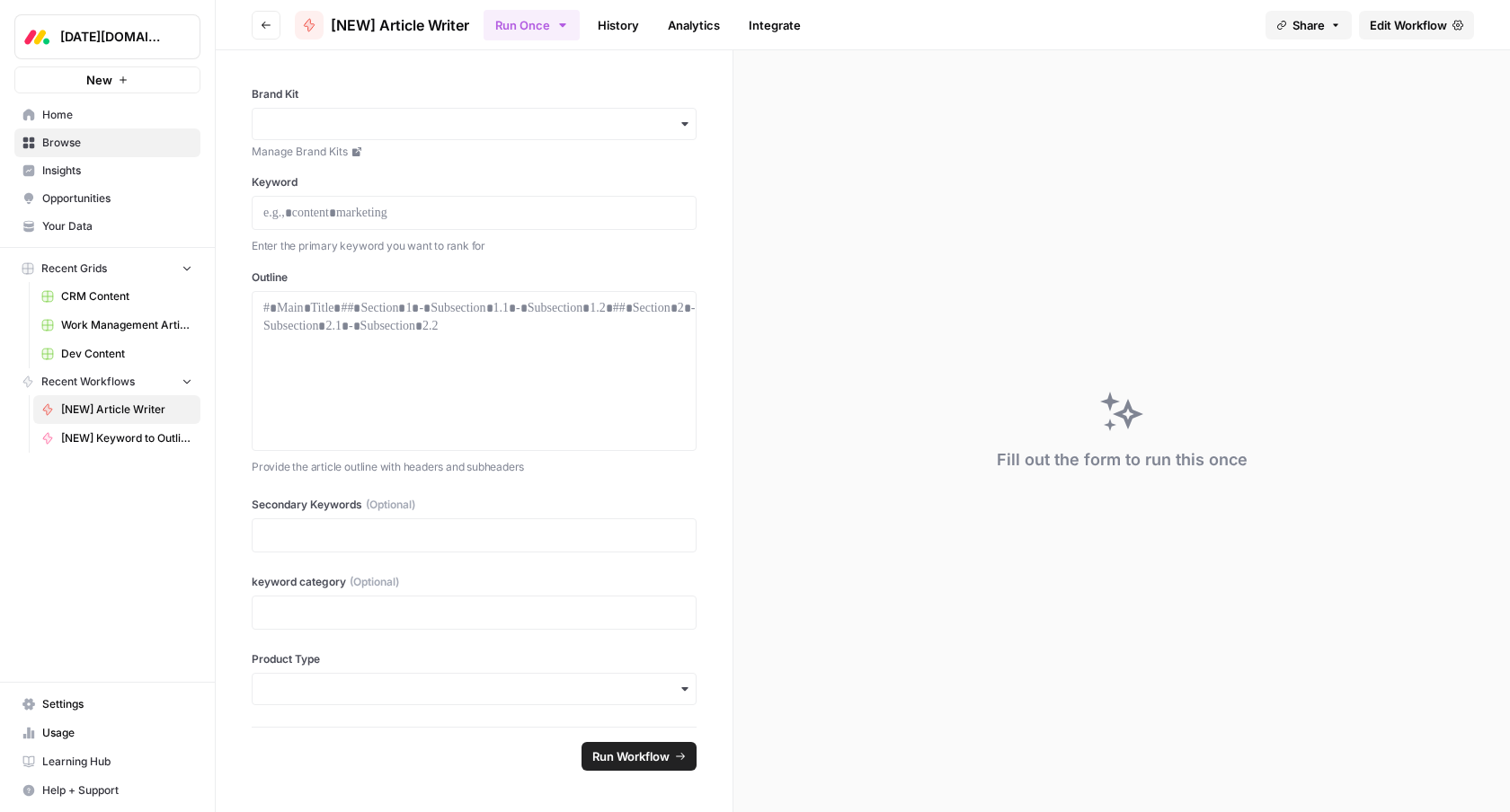
click at [1417, 23] on span "Edit Workflow" at bounding box center [1408, 25] width 77 height 18
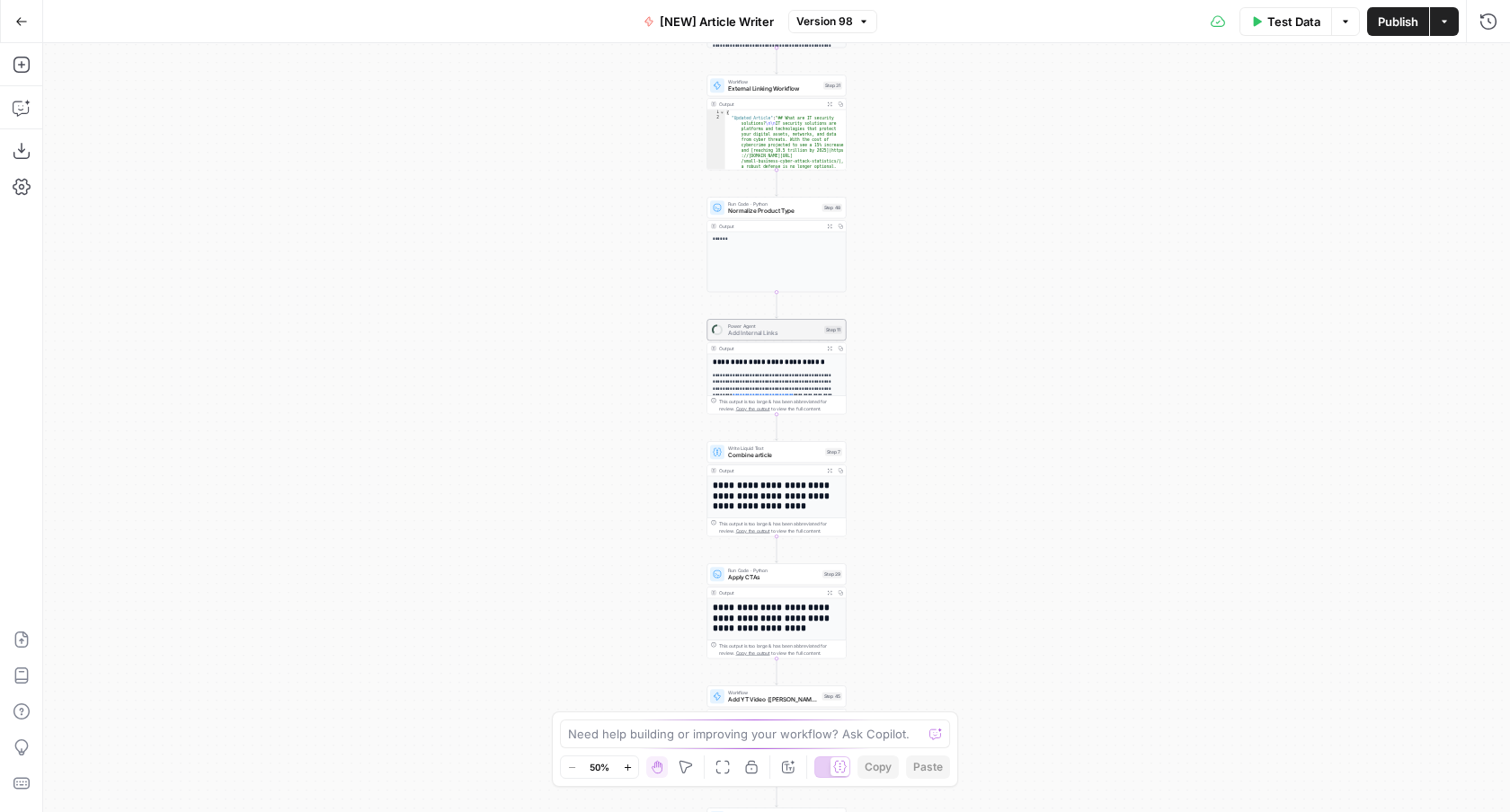
drag, startPoint x: 949, startPoint y: 250, endPoint x: 949, endPoint y: 555, distance: 305.0
click at [949, 555] on div "Workflow Input Settings Inputs Google Search Google Search Step 2 Output Expand…" at bounding box center [776, 428] width 1467 height 769
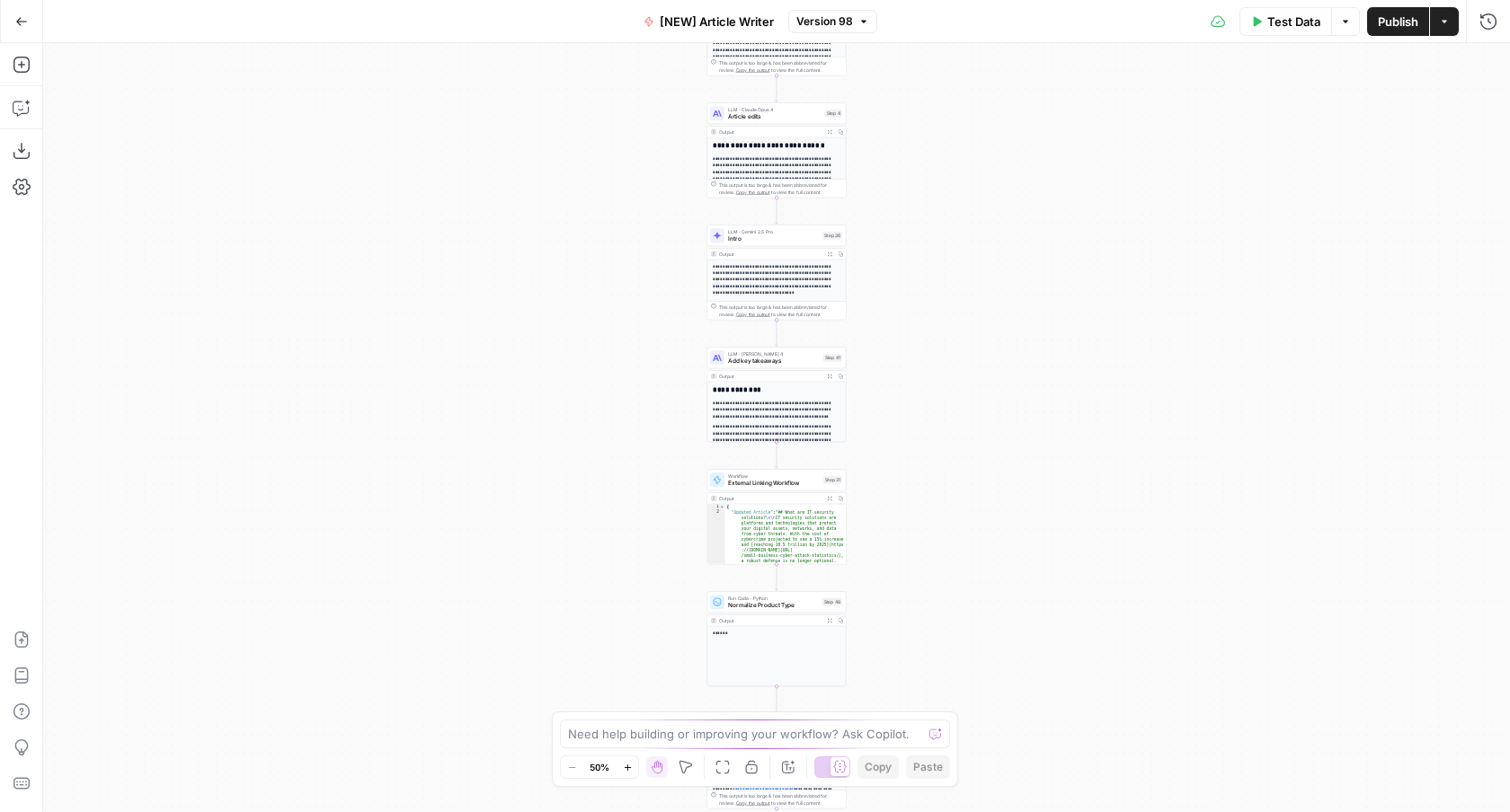
drag, startPoint x: 949, startPoint y: 555, endPoint x: 949, endPoint y: 655, distance: 100.0
click at [949, 655] on div "Workflow Input Settings Inputs Google Search Google Search Step 2 Output Expand…" at bounding box center [776, 428] width 1467 height 769
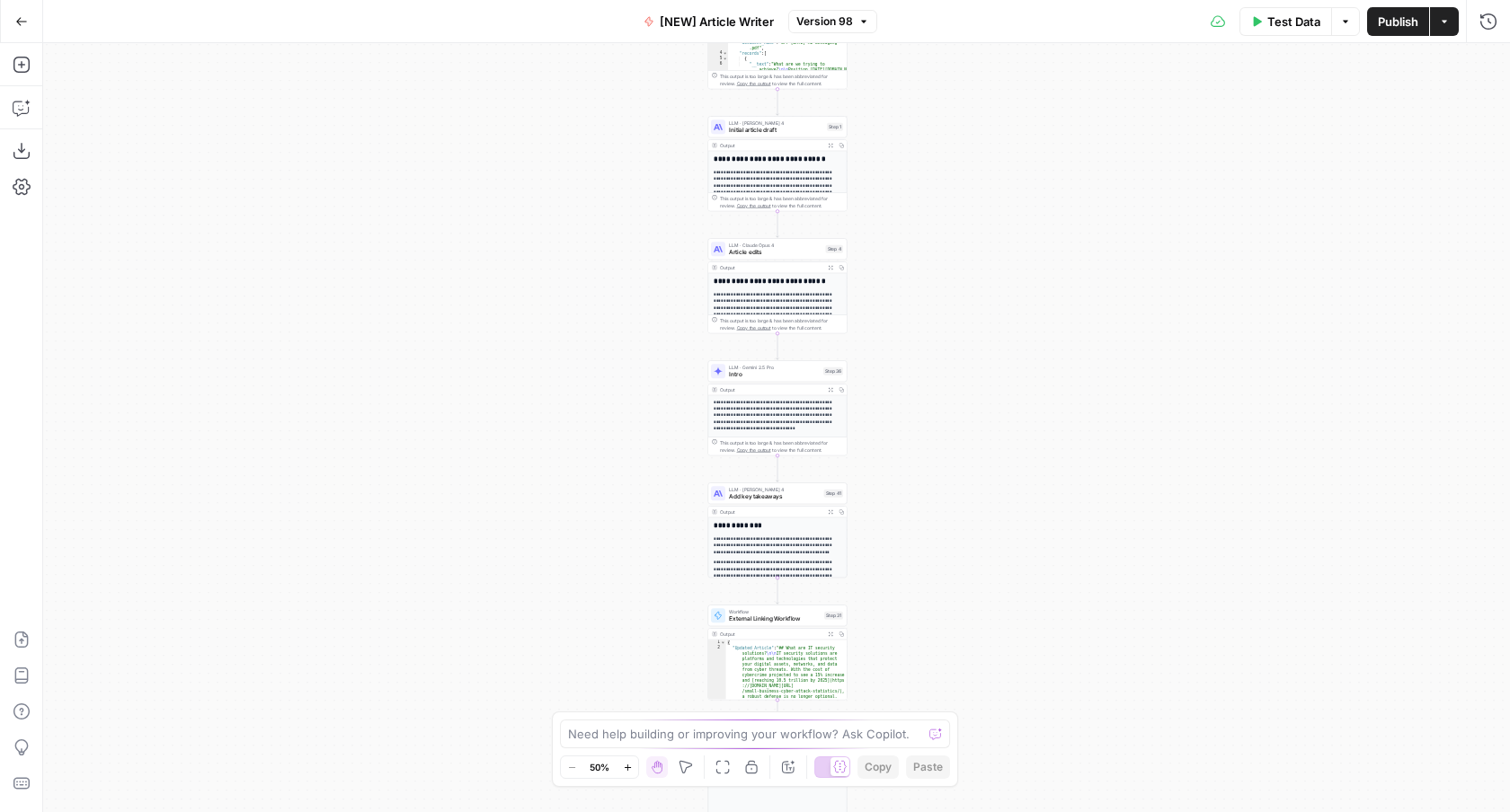
drag, startPoint x: 955, startPoint y: 356, endPoint x: 956, endPoint y: 582, distance: 226.0
click at [956, 582] on div "Workflow Input Settings Inputs Google Search Google Search Step 2 Output Expand…" at bounding box center [776, 428] width 1467 height 769
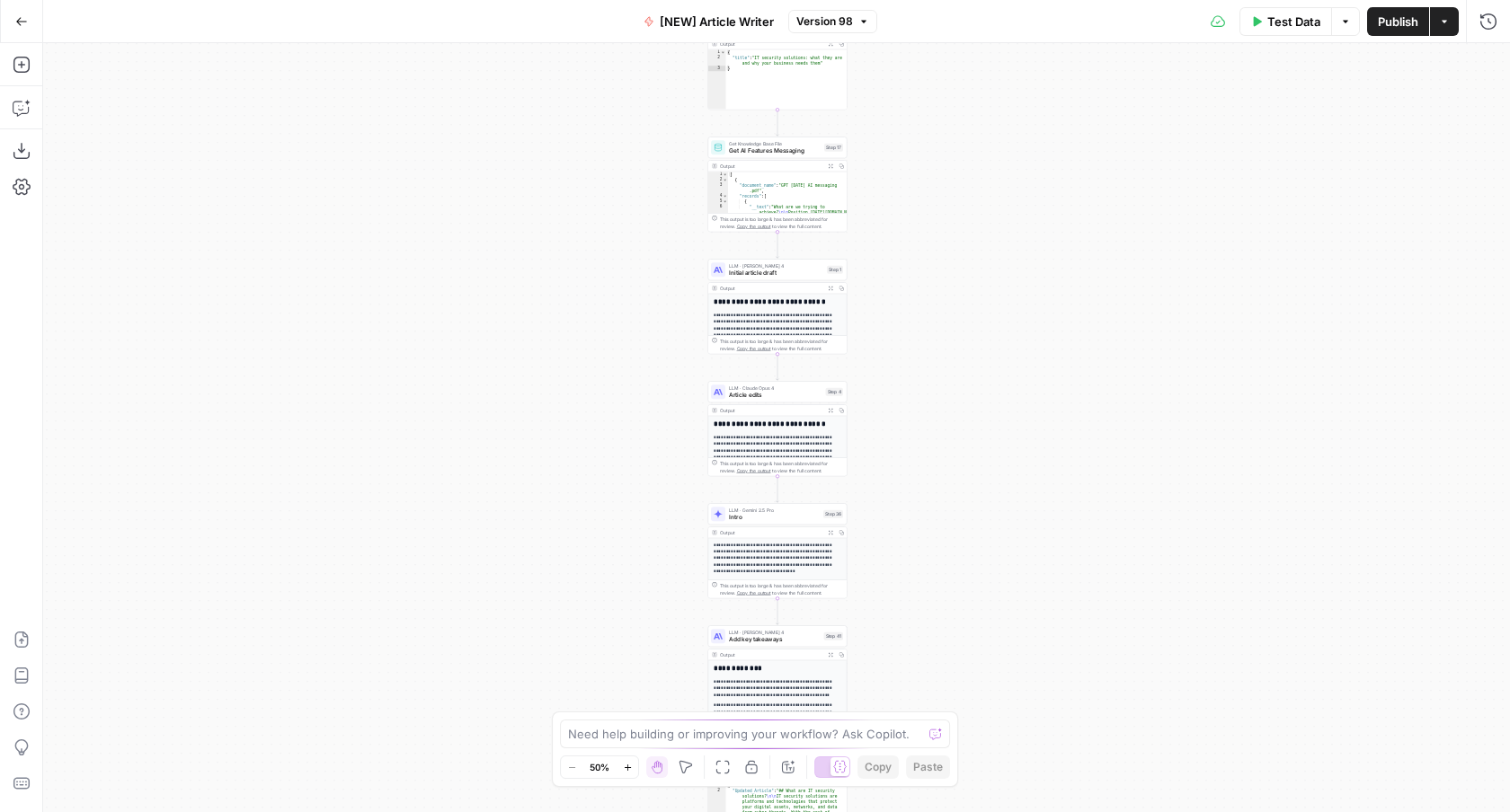
drag, startPoint x: 951, startPoint y: 391, endPoint x: 951, endPoint y: 582, distance: 191.0
click at [951, 582] on div "Workflow Input Settings Inputs Google Search Google Search Step 2 Output Expand…" at bounding box center [776, 428] width 1467 height 769
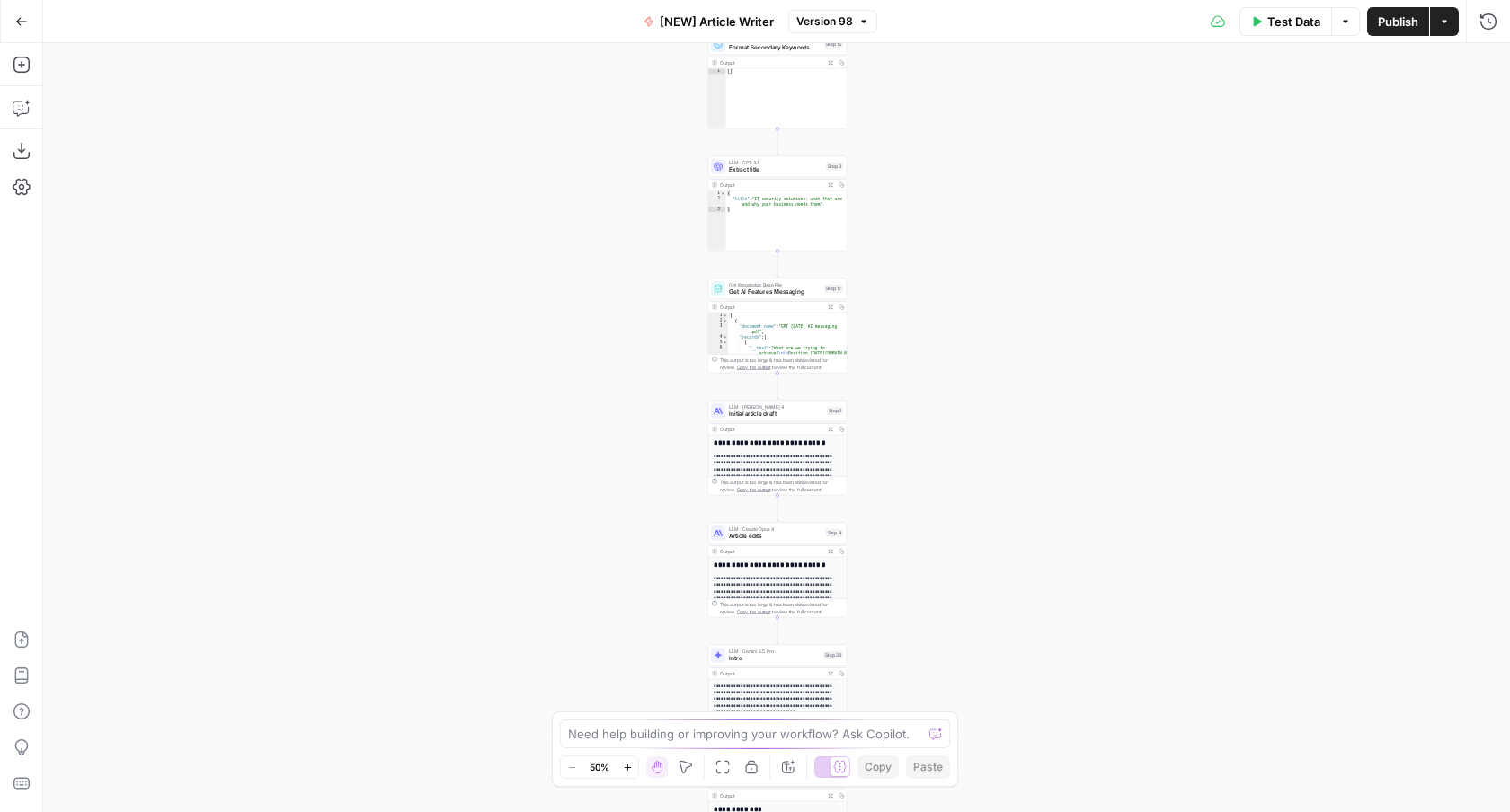
click at [951, 365] on div "Workflow Input Settings Inputs Google Search Google Search Step 2 Output Expand…" at bounding box center [776, 428] width 1467 height 769
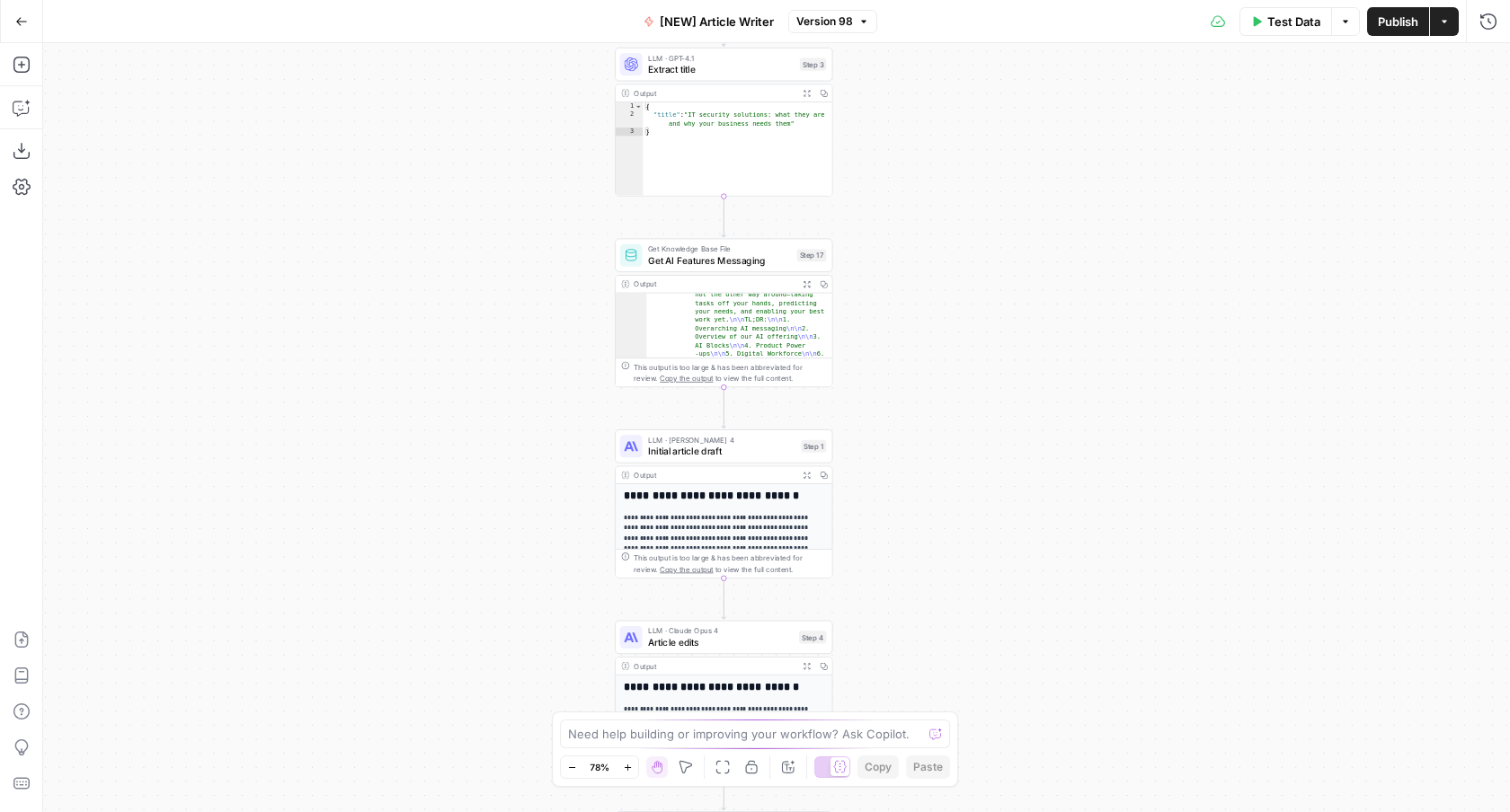
scroll to position [230, 0]
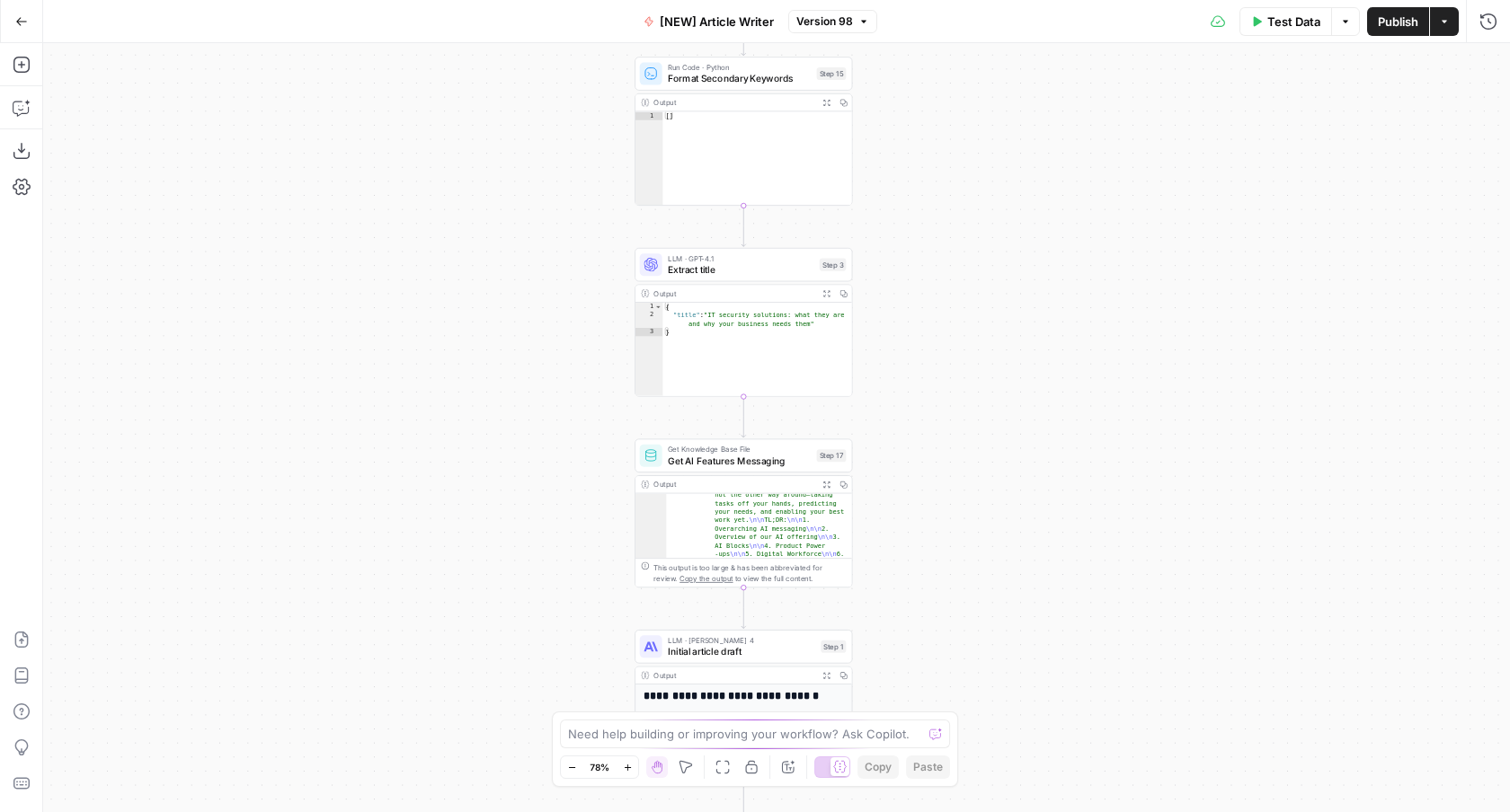
drag, startPoint x: 852, startPoint y: 182, endPoint x: 878, endPoint y: 429, distance: 248.4
click at [878, 429] on div "Workflow Input Settings Inputs Google Search Google Search Step 2 Output Expand…" at bounding box center [776, 428] width 1467 height 769
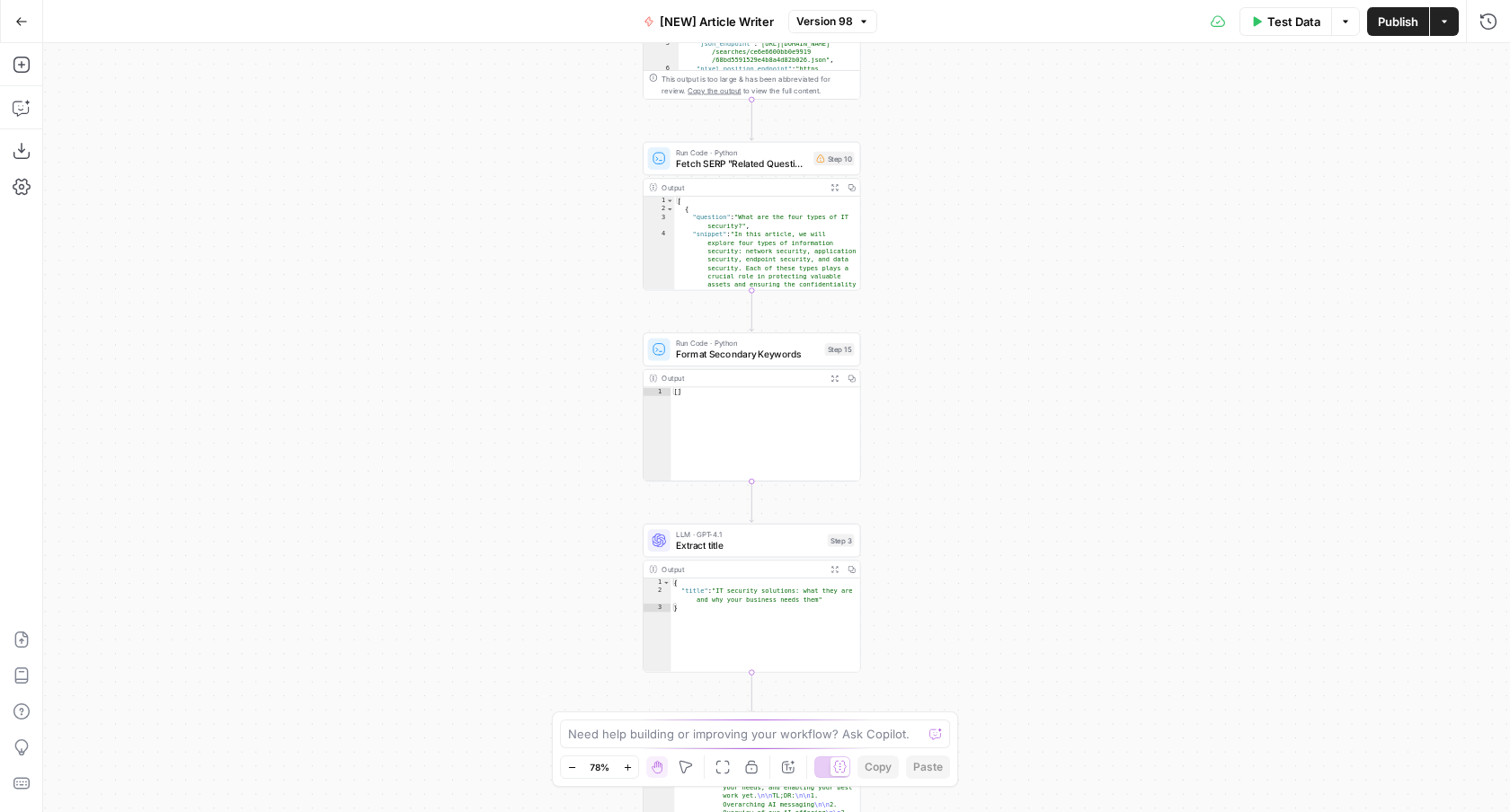
drag, startPoint x: 918, startPoint y: 252, endPoint x: 919, endPoint y: 483, distance: 231.0
click at [919, 483] on div "Workflow Input Settings Inputs Google Search Google Search Step 2 Output Expand…" at bounding box center [776, 428] width 1467 height 769
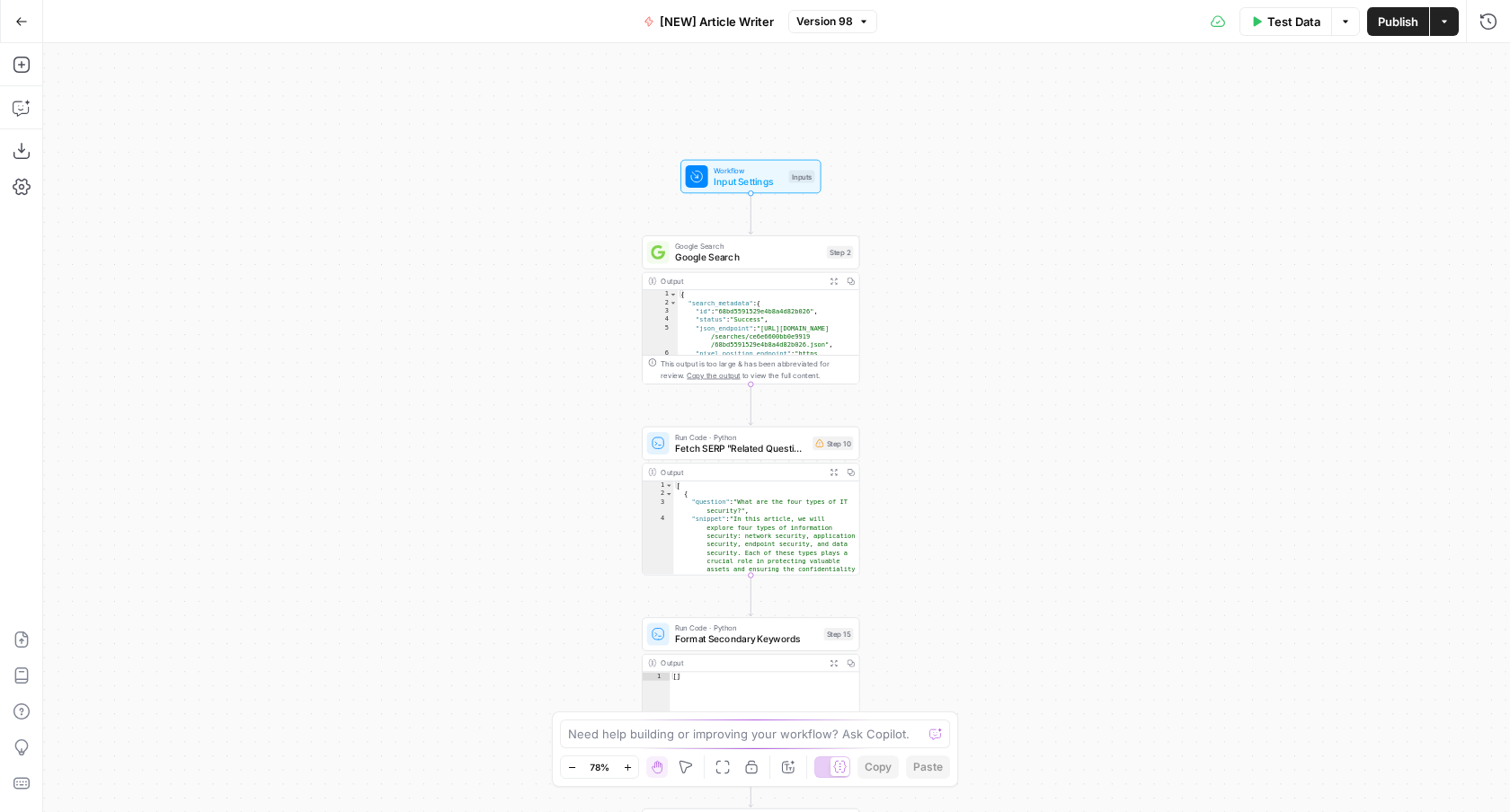
drag, startPoint x: 939, startPoint y: 172, endPoint x: 937, endPoint y: 458, distance: 286.0
click at [937, 458] on div "Workflow Input Settings Inputs Google Search Google Search Step 2 Output Expand…" at bounding box center [776, 428] width 1467 height 769
